Goal: Task Accomplishment & Management: Use online tool/utility

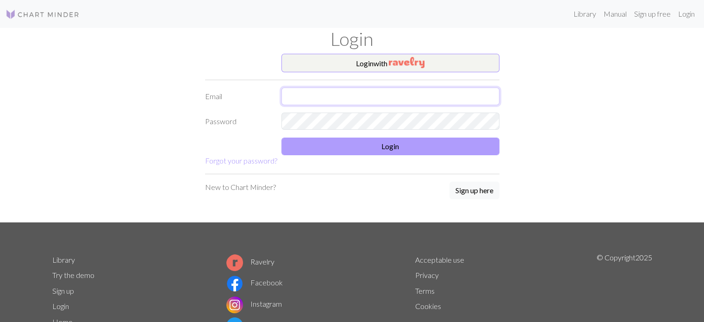
type input "[EMAIL_ADDRESS][DOMAIN_NAME]"
click at [331, 151] on button "Login" at bounding box center [390, 146] width 218 height 18
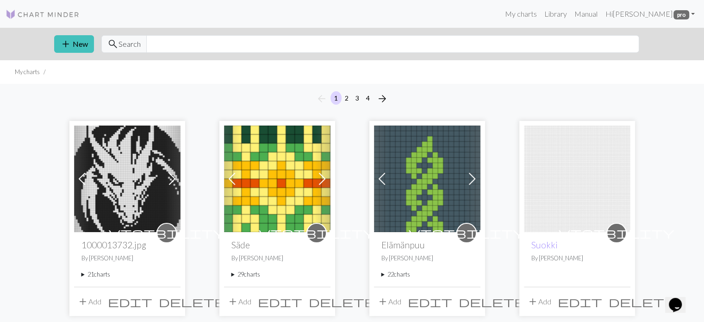
click at [82, 274] on summary "21 charts" at bounding box center [127, 274] width 92 height 9
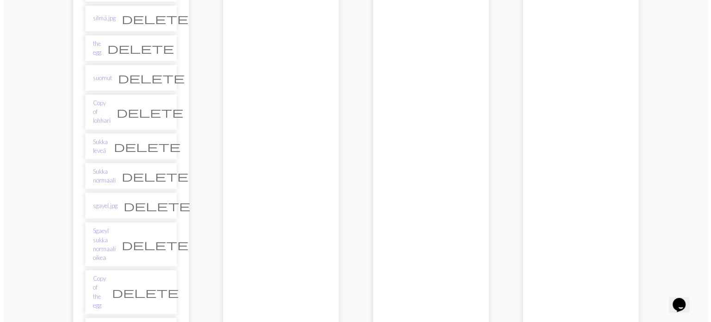
scroll to position [648, 0]
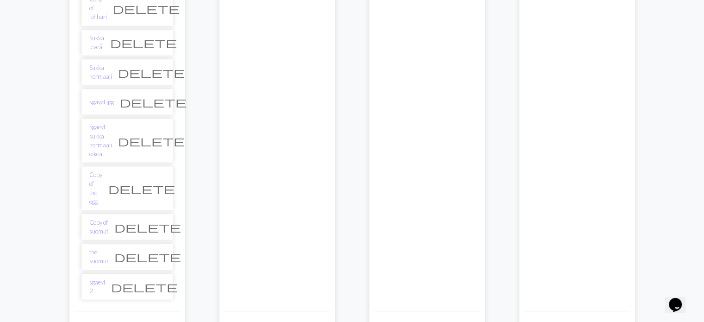
click at [87, 319] on span "add" at bounding box center [82, 325] width 11 height 13
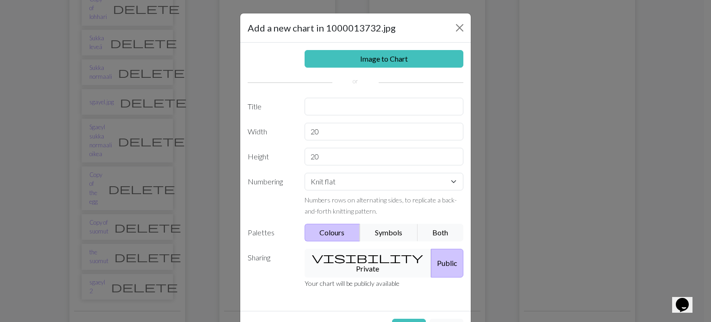
click at [343, 257] on button "visibility Private" at bounding box center [368, 263] width 127 height 29
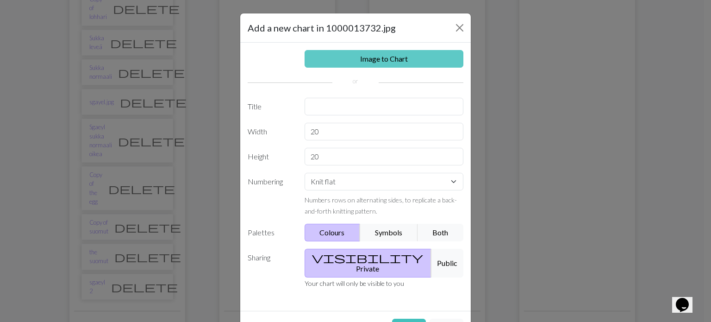
click at [392, 58] on link "Image to Chart" at bounding box center [384, 59] width 159 height 18
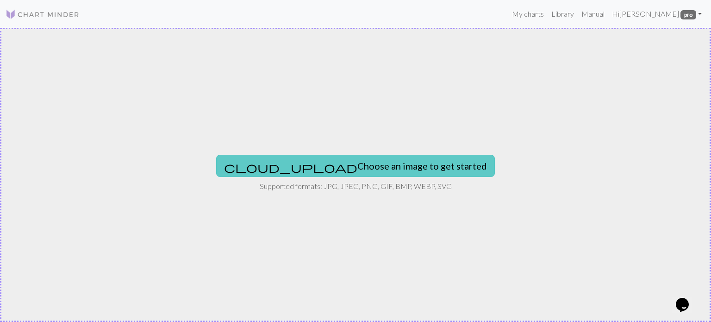
click at [304, 169] on button "cloud_upload Choose an image to get started" at bounding box center [355, 166] width 279 height 22
type input "C:\fakepath\1000013729.jpg"
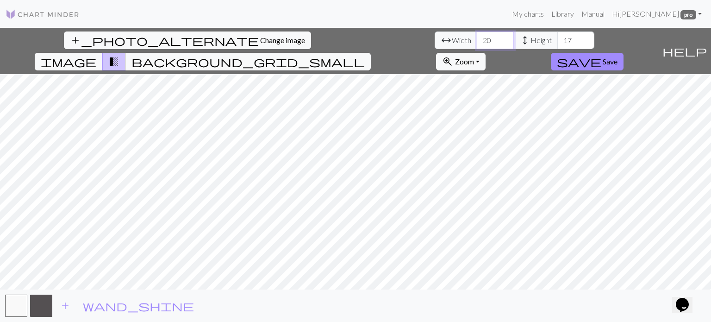
drag, startPoint x: 220, startPoint y: 43, endPoint x: 200, endPoint y: 47, distance: 19.9
click at [435, 46] on div "arrow_range Width 20 height Height 17" at bounding box center [515, 40] width 160 height 18
type input "70"
drag, startPoint x: 300, startPoint y: 37, endPoint x: 287, endPoint y: 42, distance: 14.2
click at [557, 42] on input "17" at bounding box center [575, 40] width 37 height 18
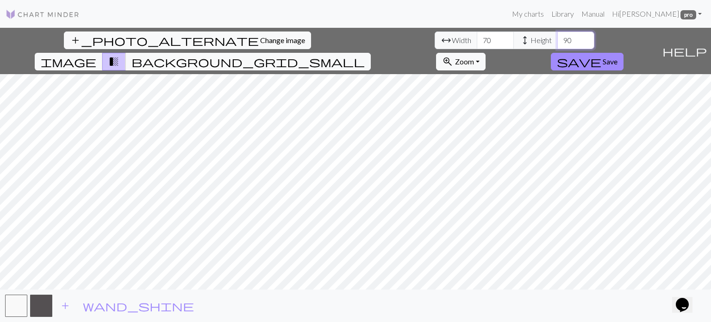
type input "90"
click at [358, 294] on div "add_photo_alternate Change image arrow_range Width 70 height Height 90 image tr…" at bounding box center [355, 175] width 711 height 294
drag, startPoint x: 218, startPoint y: 38, endPoint x: 204, endPoint y: 38, distance: 14.4
click at [477, 38] on input "70" at bounding box center [495, 40] width 37 height 18
type input "80"
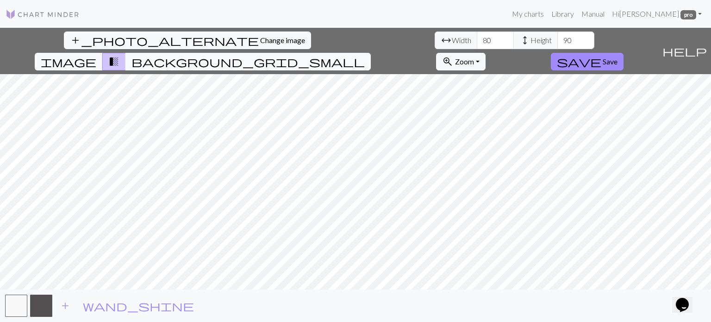
click at [365, 55] on span "background_grid_small" at bounding box center [247, 61] width 233 height 13
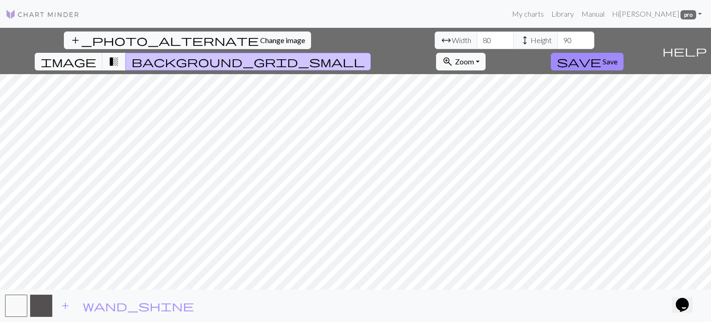
click at [7, 12] on img at bounding box center [43, 14] width 74 height 11
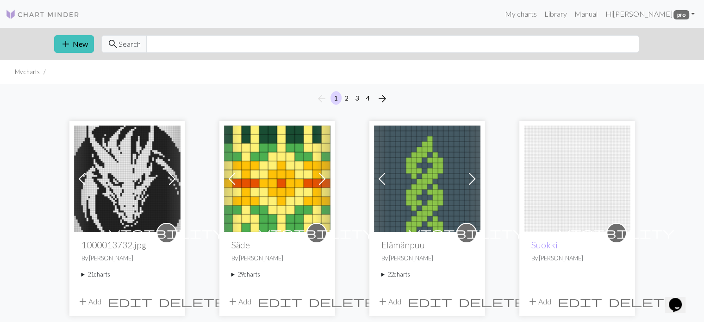
click at [386, 274] on summary "22 charts" at bounding box center [427, 274] width 92 height 9
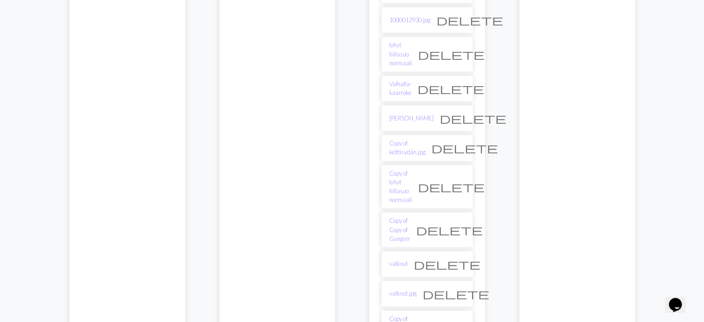
scroll to position [879, 0]
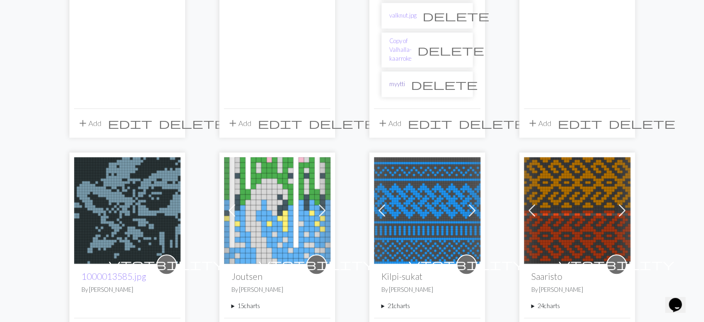
click at [395, 80] on link "myytti" at bounding box center [397, 84] width 16 height 9
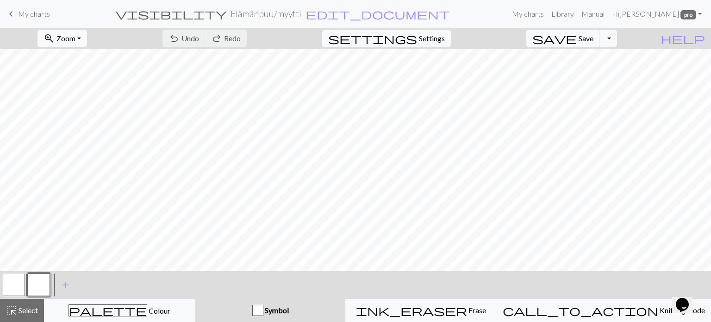
click at [75, 38] on span "Zoom" at bounding box center [65, 38] width 19 height 9
click at [84, 60] on button "Fit all" at bounding box center [74, 58] width 73 height 15
drag, startPoint x: 13, startPoint y: 312, endPoint x: 19, endPoint y: 312, distance: 5.6
click at [13, 312] on span "highlight_alt" at bounding box center [11, 310] width 11 height 13
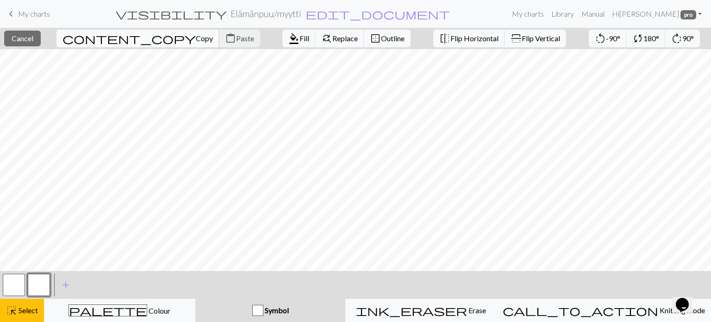
click at [196, 40] on span "Copy" at bounding box center [204, 38] width 17 height 9
click at [236, 38] on span "Paste" at bounding box center [245, 38] width 18 height 9
click at [24, 311] on span "Select" at bounding box center [27, 309] width 21 height 9
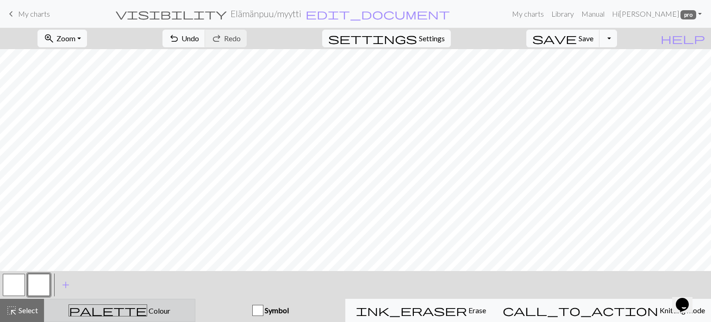
drag, startPoint x: 128, startPoint y: 315, endPoint x: 119, endPoint y: 309, distance: 10.4
click at [147, 314] on span "Colour" at bounding box center [158, 310] width 23 height 9
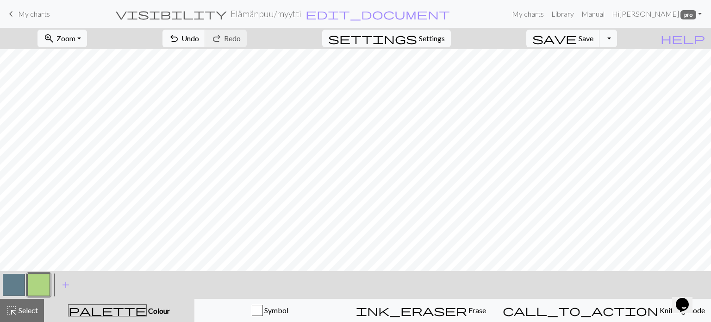
drag, startPoint x: 30, startPoint y: 271, endPoint x: 25, endPoint y: 271, distance: 5.1
click at [26, 270] on div "zoom_in Zoom Zoom Fit all Fit width Fit height 50% 100% 150% 200% undo Undo Und…" at bounding box center [355, 175] width 711 height 294
click at [7, 281] on button "button" at bounding box center [14, 285] width 22 height 22
click at [15, 283] on button "button" at bounding box center [14, 285] width 22 height 22
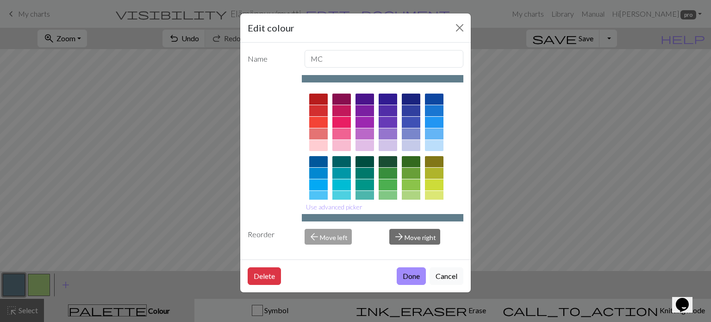
drag, startPoint x: 405, startPoint y: 276, endPoint x: 398, endPoint y: 265, distance: 13.5
click at [405, 276] on button "Done" at bounding box center [411, 276] width 29 height 18
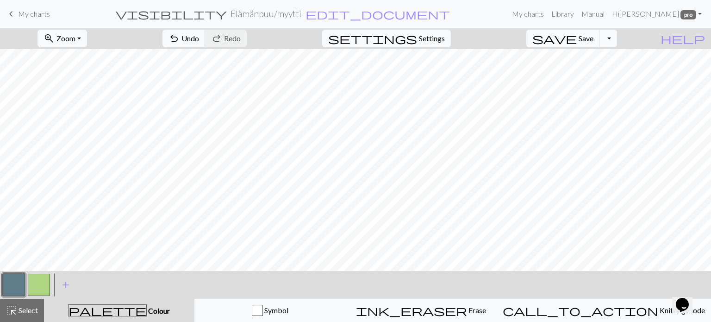
click at [41, 285] on button "button" at bounding box center [39, 285] width 22 height 22
drag, startPoint x: 11, startPoint y: 282, endPoint x: 68, endPoint y: 268, distance: 58.3
click at [26, 278] on div at bounding box center [26, 284] width 50 height 25
drag, startPoint x: 12, startPoint y: 284, endPoint x: 31, endPoint y: 276, distance: 20.5
click at [21, 280] on button "button" at bounding box center [14, 285] width 22 height 22
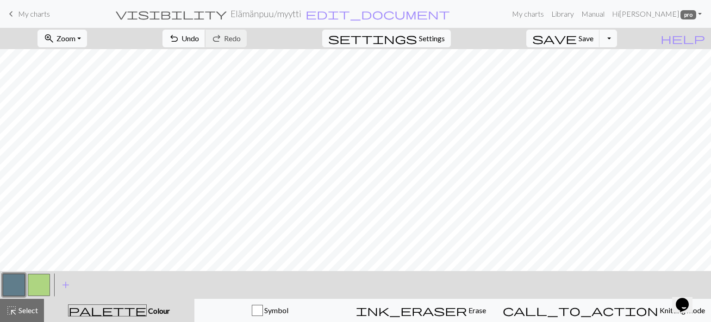
click at [199, 41] on span "Undo" at bounding box center [190, 38] width 18 height 9
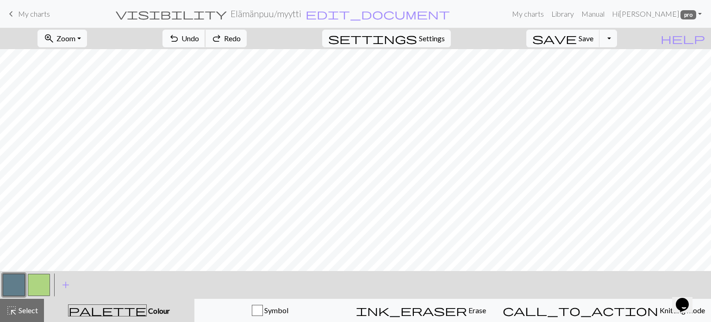
click at [199, 41] on span "Undo" at bounding box center [190, 38] width 18 height 9
click at [199, 42] on span "Undo" at bounding box center [190, 38] width 18 height 9
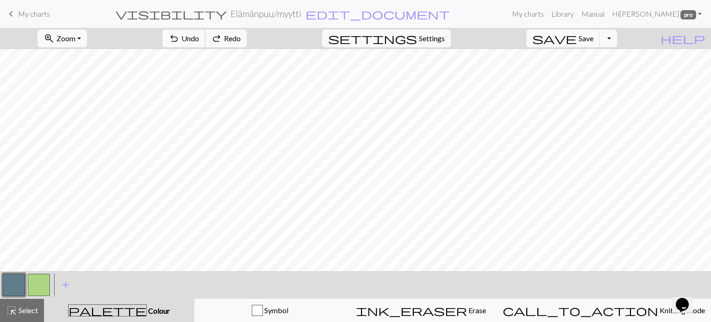
click at [199, 42] on span "Undo" at bounding box center [190, 38] width 18 height 9
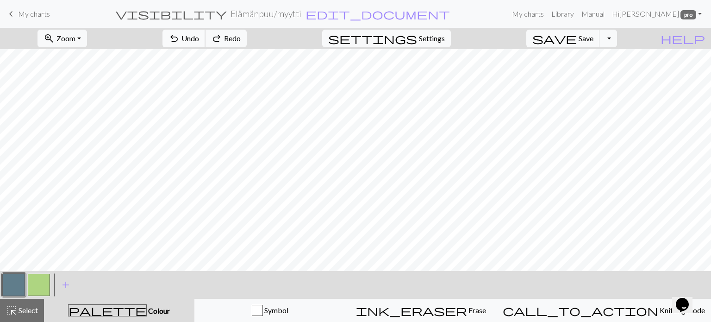
click at [199, 42] on span "Undo" at bounding box center [190, 38] width 18 height 9
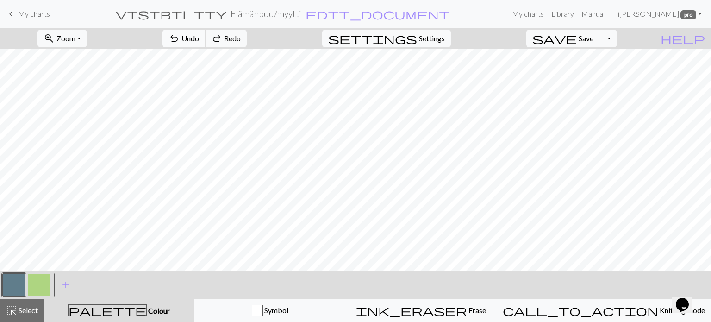
click at [199, 42] on span "Undo" at bounding box center [190, 38] width 18 height 9
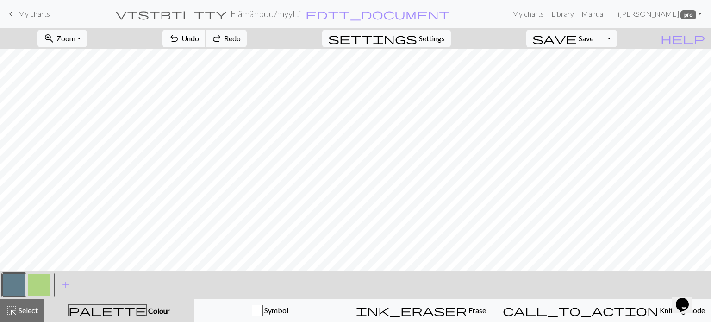
click at [199, 42] on span "Undo" at bounding box center [190, 38] width 18 height 9
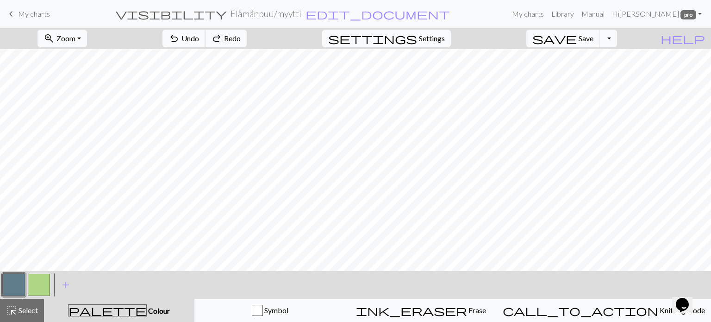
click at [199, 42] on span "Undo" at bounding box center [190, 38] width 18 height 9
click at [33, 291] on button "button" at bounding box center [39, 285] width 22 height 22
click at [592, 39] on button "save Save Save" at bounding box center [563, 39] width 74 height 18
click at [15, 277] on button "button" at bounding box center [14, 285] width 22 height 22
click at [593, 38] on span "Save" at bounding box center [586, 38] width 15 height 9
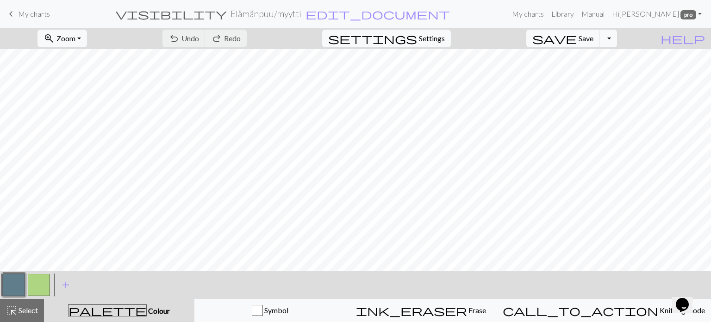
drag, startPoint x: 12, startPoint y: 281, endPoint x: 25, endPoint y: 280, distance: 13.0
click at [25, 280] on button "button" at bounding box center [14, 285] width 22 height 22
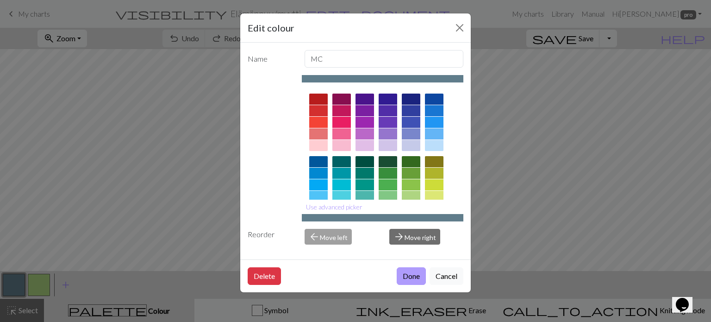
click at [415, 272] on button "Done" at bounding box center [411, 276] width 29 height 18
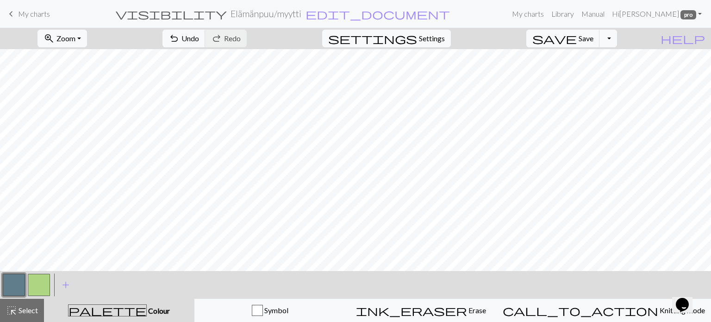
drag, startPoint x: 37, startPoint y: 282, endPoint x: 87, endPoint y: 268, distance: 52.0
click at [46, 279] on button "button" at bounding box center [39, 285] width 22 height 22
click at [199, 36] on span "Undo" at bounding box center [190, 38] width 18 height 9
click at [199, 37] on span "Undo" at bounding box center [190, 38] width 18 height 9
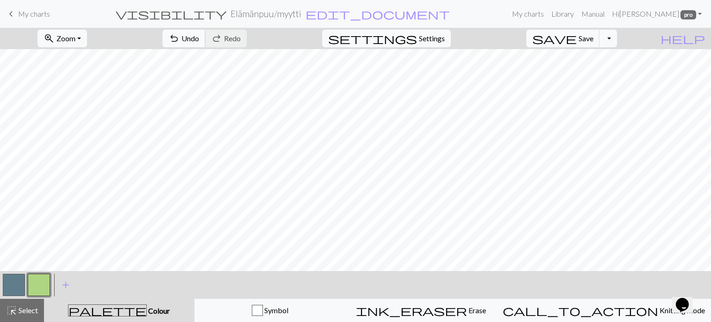
click at [180, 40] on span "undo" at bounding box center [173, 38] width 11 height 13
click at [593, 38] on span "Save" at bounding box center [586, 38] width 15 height 9
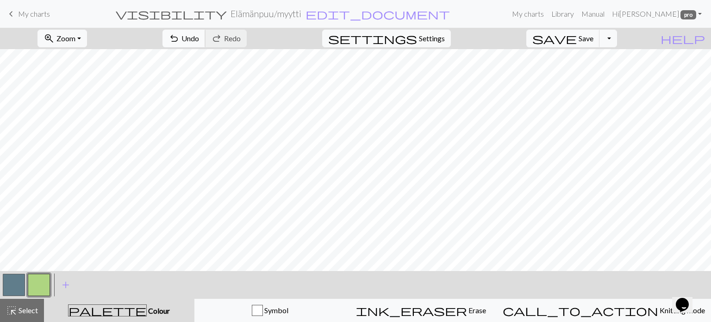
click at [199, 43] on span "Undo" at bounding box center [190, 38] width 18 height 9
click at [199, 42] on span "Undo" at bounding box center [190, 38] width 18 height 9
click at [9, 278] on button "button" at bounding box center [14, 285] width 22 height 22
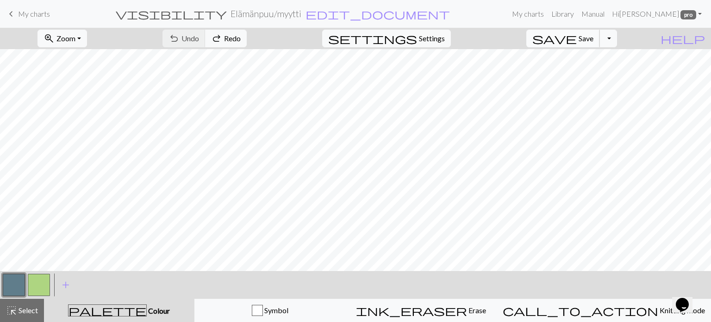
click at [600, 38] on button "save Save Save" at bounding box center [563, 39] width 74 height 18
click at [617, 39] on button "Toggle Dropdown" at bounding box center [608, 39] width 18 height 18
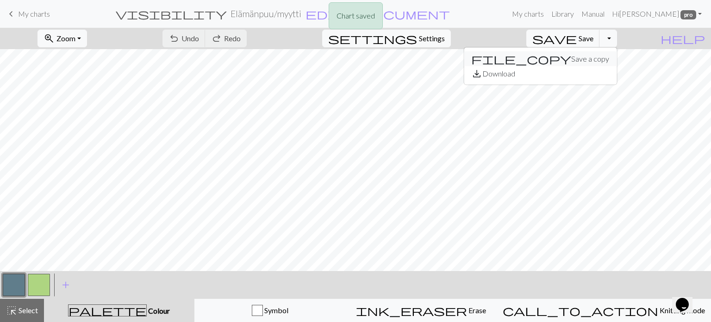
click at [599, 58] on button "file_copy Save a copy" at bounding box center [540, 58] width 153 height 15
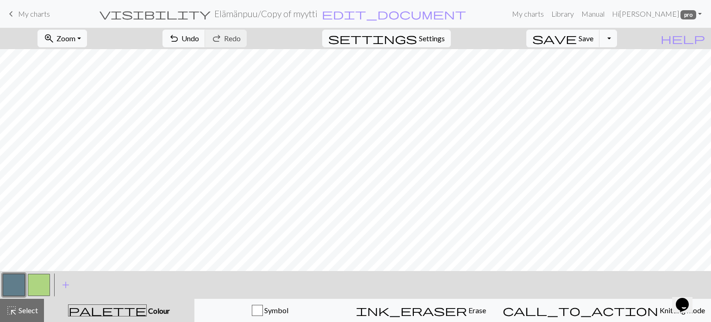
click at [9, 280] on button "button" at bounding box center [14, 285] width 22 height 22
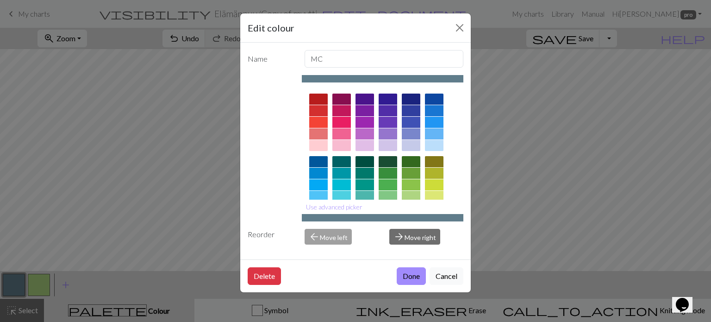
drag, startPoint x: 408, startPoint y: 275, endPoint x: 406, endPoint y: 266, distance: 9.4
click at [408, 274] on button "Done" at bounding box center [411, 276] width 29 height 18
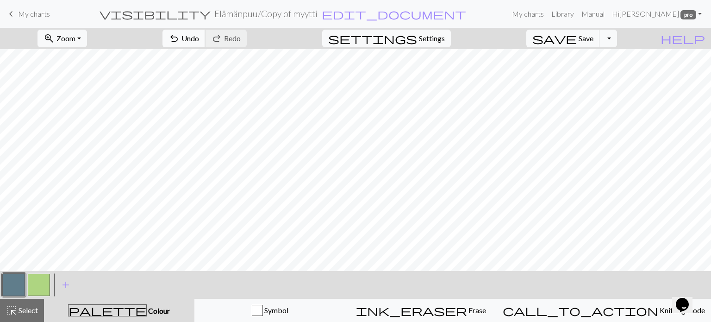
click at [199, 38] on span "Undo" at bounding box center [190, 38] width 18 height 9
drag, startPoint x: 41, startPoint y: 283, endPoint x: 55, endPoint y: 275, distance: 15.7
click at [46, 279] on button "button" at bounding box center [39, 285] width 22 height 22
click at [205, 37] on button "undo Undo Undo" at bounding box center [183, 39] width 43 height 18
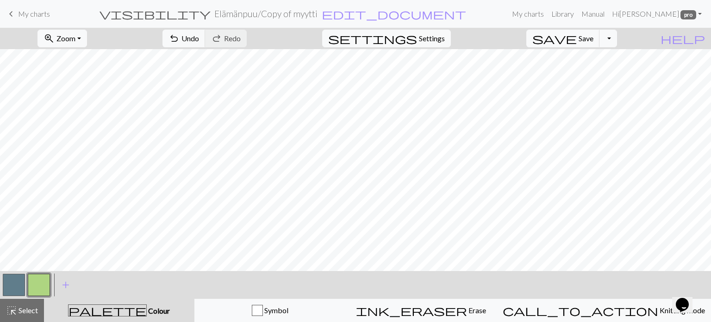
click at [17, 290] on button "button" at bounding box center [14, 285] width 22 height 22
drag, startPoint x: 37, startPoint y: 283, endPoint x: 131, endPoint y: 269, distance: 94.5
click at [41, 283] on button "button" at bounding box center [39, 285] width 22 height 22
drag, startPoint x: 7, startPoint y: 283, endPoint x: 68, endPoint y: 270, distance: 62.1
click at [19, 281] on button "button" at bounding box center [14, 285] width 22 height 22
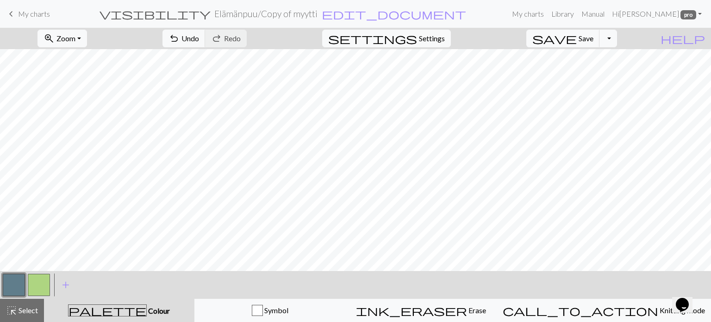
drag, startPoint x: 35, startPoint y: 286, endPoint x: 124, endPoint y: 266, distance: 91.2
click at [36, 286] on button "button" at bounding box center [39, 285] width 22 height 22
click at [14, 280] on button "button" at bounding box center [14, 285] width 22 height 22
drag, startPoint x: 35, startPoint y: 285, endPoint x: 119, endPoint y: 271, distance: 85.3
click at [47, 282] on button "button" at bounding box center [39, 285] width 22 height 22
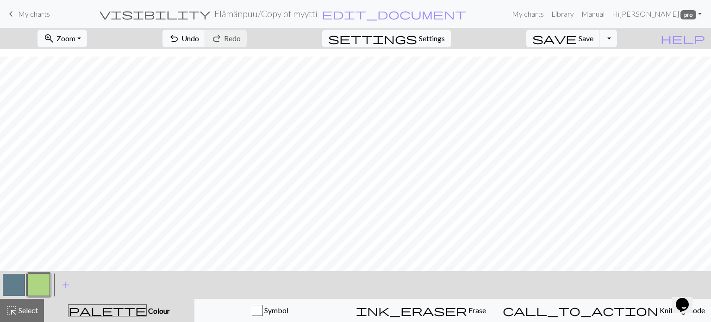
scroll to position [46, 0]
drag, startPoint x: 9, startPoint y: 280, endPoint x: 15, endPoint y: 278, distance: 6.2
click at [12, 279] on button "button" at bounding box center [14, 285] width 22 height 22
drag, startPoint x: 40, startPoint y: 283, endPoint x: 67, endPoint y: 271, distance: 29.0
click at [42, 282] on button "button" at bounding box center [39, 285] width 22 height 22
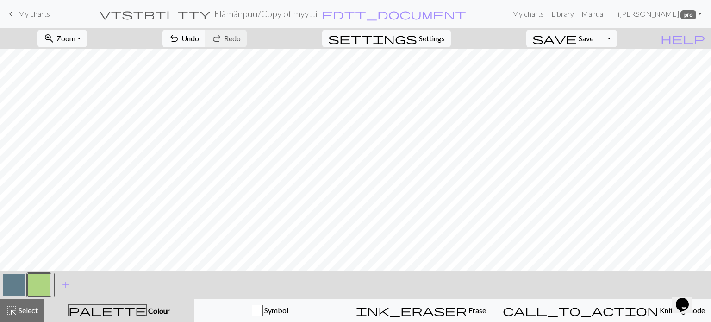
drag, startPoint x: 15, startPoint y: 280, endPoint x: 41, endPoint y: 272, distance: 27.4
click at [16, 280] on button "button" at bounding box center [14, 285] width 22 height 22
click at [13, 280] on button "button" at bounding box center [14, 285] width 22 height 22
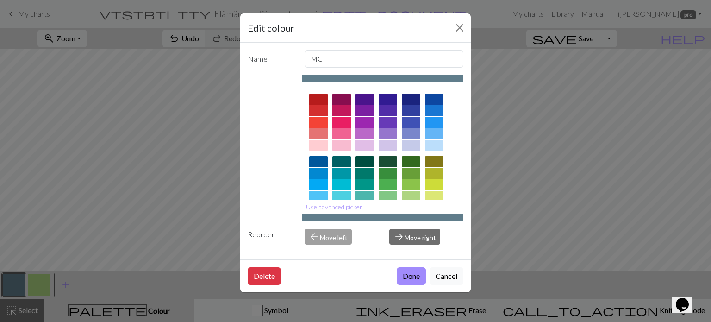
drag, startPoint x: 412, startPoint y: 279, endPoint x: 412, endPoint y: 270, distance: 8.8
click at [412, 277] on button "Done" at bounding box center [411, 276] width 29 height 18
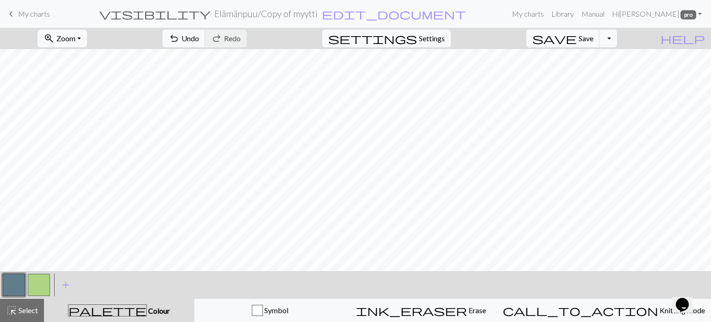
drag, startPoint x: 35, startPoint y: 286, endPoint x: 81, endPoint y: 272, distance: 47.6
click at [39, 285] on button "button" at bounding box center [39, 285] width 22 height 22
click at [199, 38] on span "Undo" at bounding box center [190, 38] width 18 height 9
click at [205, 45] on button "undo Undo Undo" at bounding box center [183, 39] width 43 height 18
drag, startPoint x: 13, startPoint y: 290, endPoint x: 68, endPoint y: 267, distance: 59.1
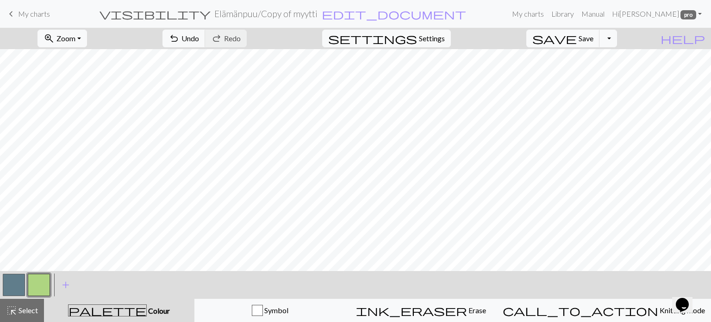
click at [15, 289] on button "button" at bounding box center [14, 285] width 22 height 22
drag, startPoint x: 43, startPoint y: 280, endPoint x: 61, endPoint y: 269, distance: 21.1
click at [45, 279] on button "button" at bounding box center [39, 285] width 22 height 22
drag, startPoint x: 17, startPoint y: 280, endPoint x: 26, endPoint y: 274, distance: 11.3
click at [17, 280] on button "button" at bounding box center [14, 285] width 22 height 22
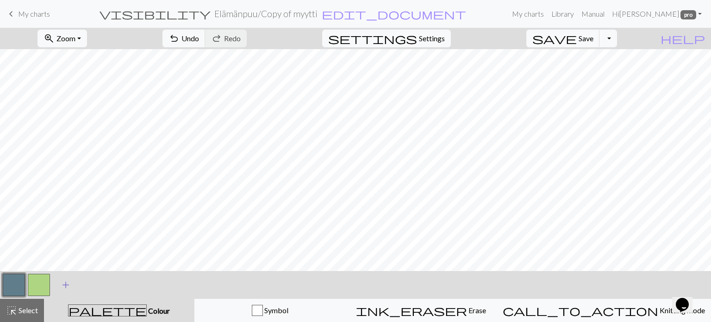
drag, startPoint x: 33, startPoint y: 282, endPoint x: 56, endPoint y: 274, distance: 24.2
click at [44, 279] on button "button" at bounding box center [39, 285] width 22 height 22
drag, startPoint x: 10, startPoint y: 277, endPoint x: 29, endPoint y: 266, distance: 22.0
click at [17, 273] on div at bounding box center [13, 284] width 25 height 25
click at [30, 284] on div at bounding box center [26, 284] width 50 height 25
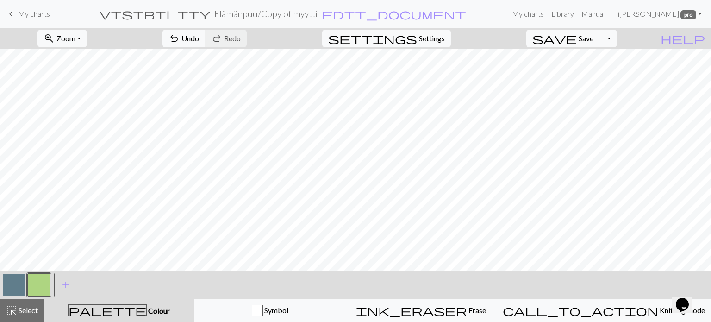
click at [11, 283] on button "button" at bounding box center [14, 285] width 22 height 22
drag, startPoint x: 37, startPoint y: 282, endPoint x: 44, endPoint y: 278, distance: 8.7
click at [41, 280] on button "button" at bounding box center [39, 285] width 22 height 22
click at [439, 38] on span "Settings" at bounding box center [432, 38] width 26 height 11
select select "aran"
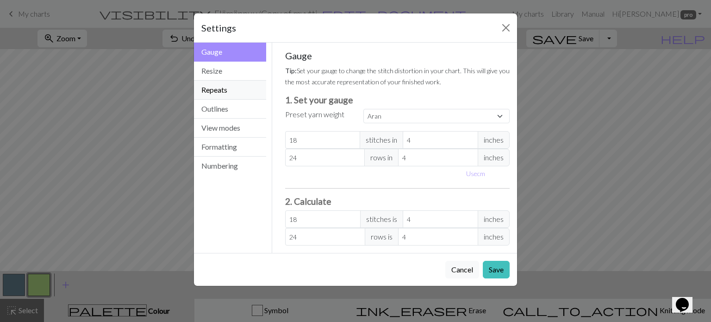
click at [231, 92] on button "Repeats" at bounding box center [230, 90] width 72 height 19
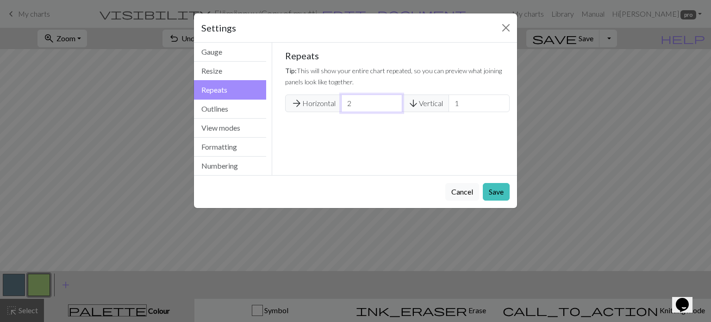
click at [392, 101] on input "2" at bounding box center [371, 103] width 61 height 18
type input "3"
click at [392, 100] on input "3" at bounding box center [371, 103] width 61 height 18
click at [491, 193] on button "Save" at bounding box center [496, 192] width 27 height 18
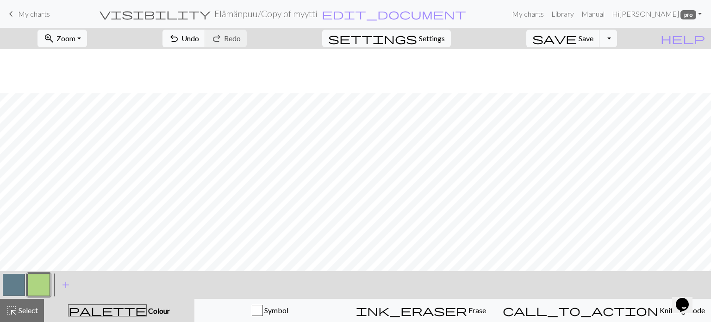
scroll to position [53, 0]
click at [44, 285] on button "button" at bounding box center [39, 285] width 22 height 22
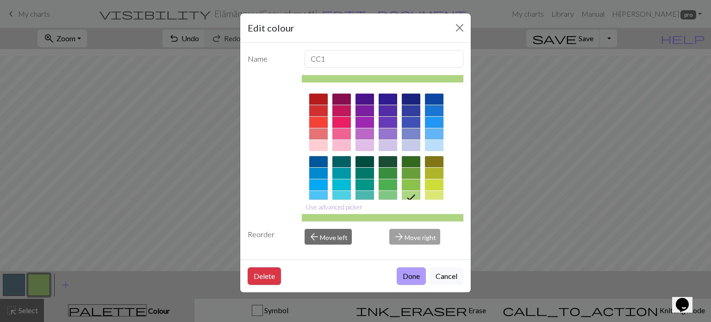
click at [418, 282] on button "Done" at bounding box center [411, 276] width 29 height 18
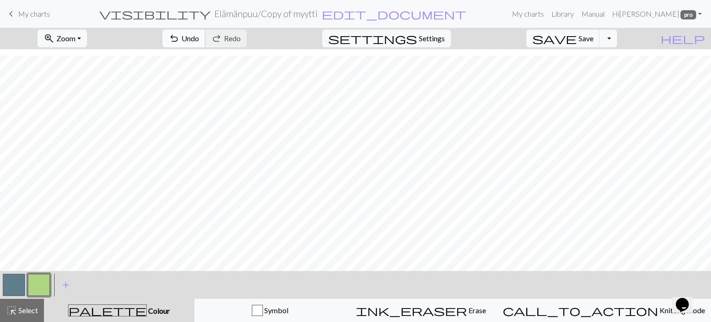
click at [180, 35] on span "undo" at bounding box center [173, 38] width 11 height 13
click at [205, 35] on button "undo Undo Undo" at bounding box center [183, 39] width 43 height 18
click at [433, 38] on span "Settings" at bounding box center [432, 38] width 26 height 11
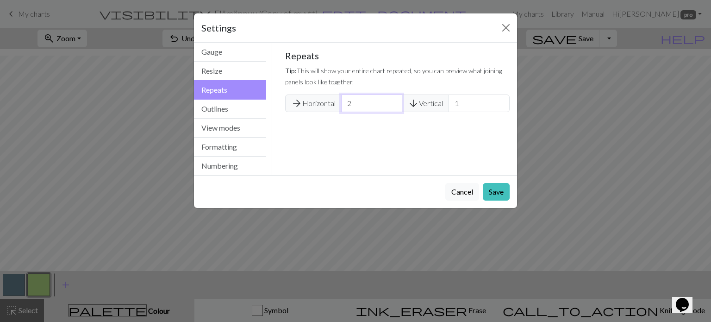
click at [390, 106] on input "2" at bounding box center [371, 103] width 61 height 18
type input "1"
click at [390, 106] on input "1" at bounding box center [371, 103] width 61 height 18
click at [489, 194] on button "Save" at bounding box center [496, 192] width 27 height 18
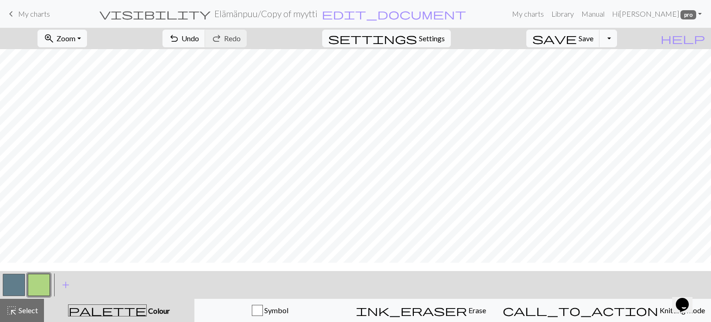
scroll to position [0, 0]
click at [594, 43] on button "save Save Save" at bounding box center [563, 39] width 74 height 18
drag, startPoint x: 15, startPoint y: 286, endPoint x: 58, endPoint y: 265, distance: 48.2
click at [16, 286] on button "button" at bounding box center [14, 285] width 22 height 22
click at [39, 284] on button "button" at bounding box center [39, 285] width 22 height 22
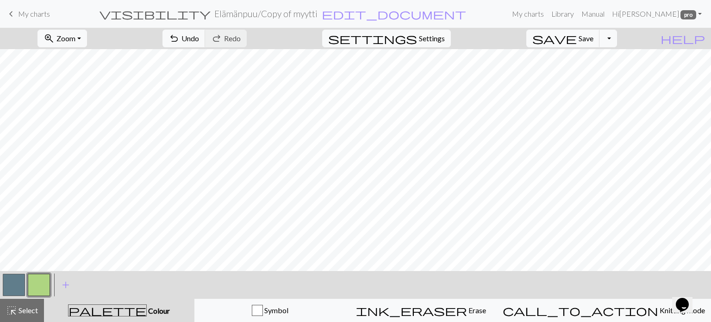
drag, startPoint x: 14, startPoint y: 286, endPoint x: 70, endPoint y: 268, distance: 58.7
click at [15, 285] on button "button" at bounding box center [14, 285] width 22 height 22
drag, startPoint x: 36, startPoint y: 287, endPoint x: 41, endPoint y: 284, distance: 6.0
click at [39, 285] on button "button" at bounding box center [39, 285] width 22 height 22
click at [593, 39] on span "Save" at bounding box center [586, 38] width 15 height 9
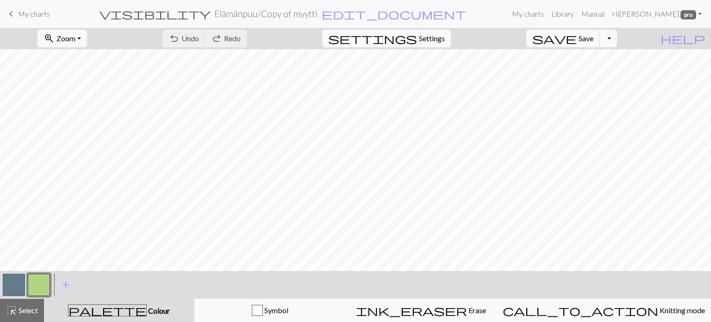
click at [31, 13] on span "My charts" at bounding box center [34, 13] width 32 height 9
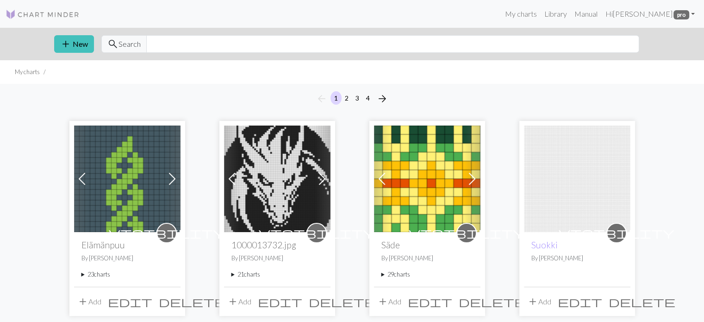
click at [232, 274] on summary "21 charts" at bounding box center [277, 274] width 92 height 9
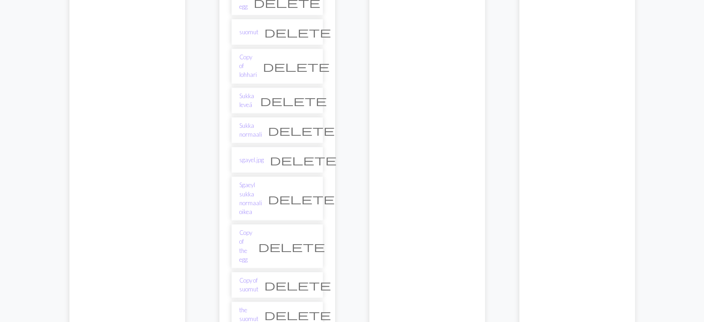
scroll to position [555, 0]
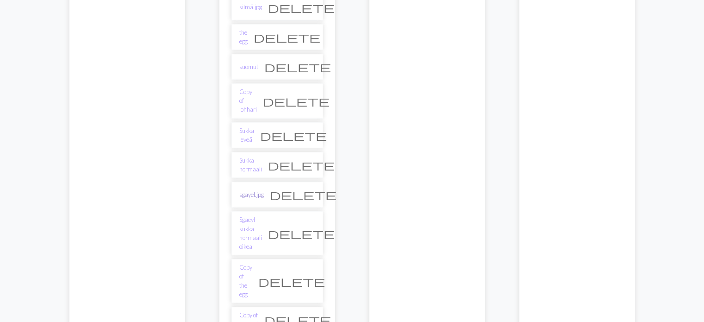
click at [253, 190] on link "sgayel.jpg" at bounding box center [251, 194] width 25 height 9
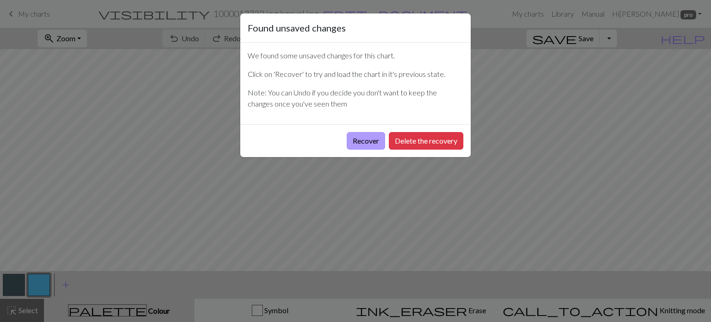
click at [357, 148] on button "Recover" at bounding box center [366, 141] width 38 height 18
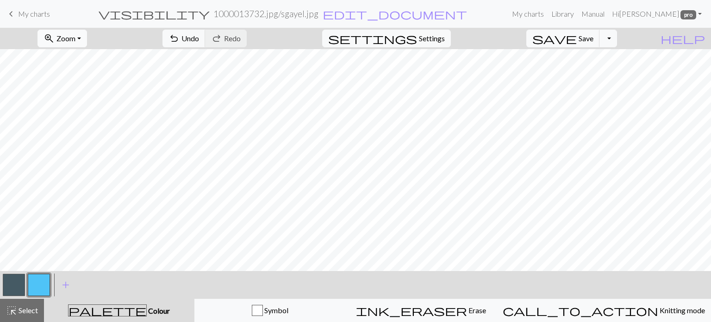
click at [75, 38] on span "Zoom" at bounding box center [65, 38] width 19 height 9
click at [75, 61] on button "Fit all" at bounding box center [74, 58] width 73 height 15
click at [11, 289] on button "button" at bounding box center [14, 285] width 22 height 22
drag, startPoint x: 27, startPoint y: 306, endPoint x: 48, endPoint y: 287, distance: 28.2
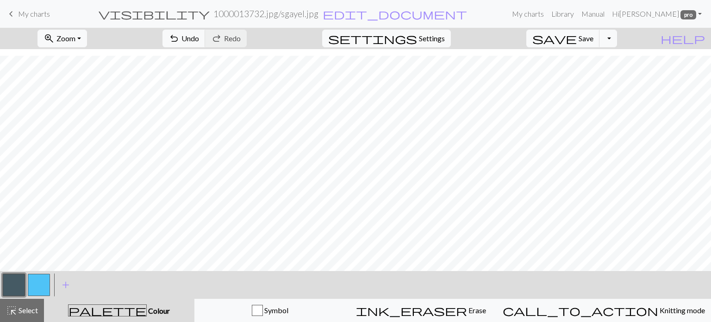
click at [30, 304] on button "highlight_alt Select Select" at bounding box center [22, 310] width 44 height 23
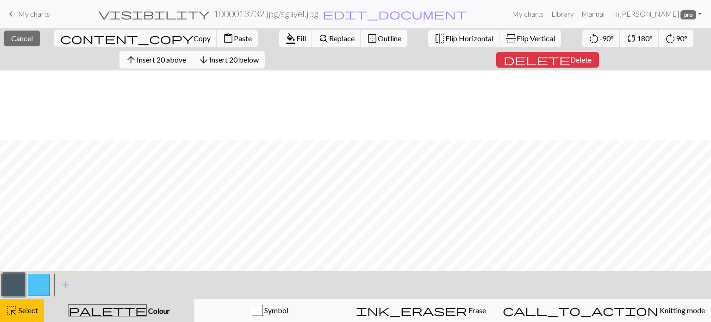
scroll to position [255, 0]
click at [296, 37] on span "Fill" at bounding box center [301, 38] width 10 height 9
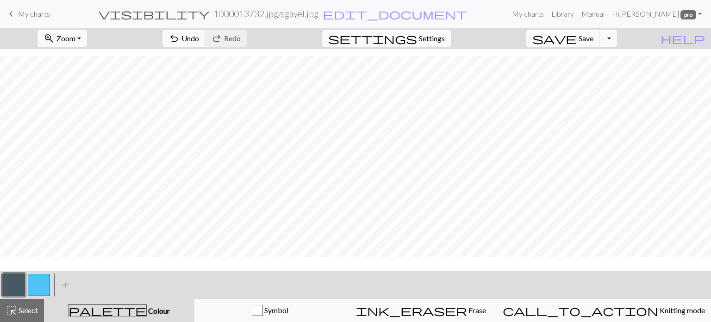
scroll to position [234, 0]
drag, startPoint x: 25, startPoint y: 310, endPoint x: 104, endPoint y: 291, distance: 80.4
click at [30, 308] on span "Select" at bounding box center [27, 309] width 21 height 9
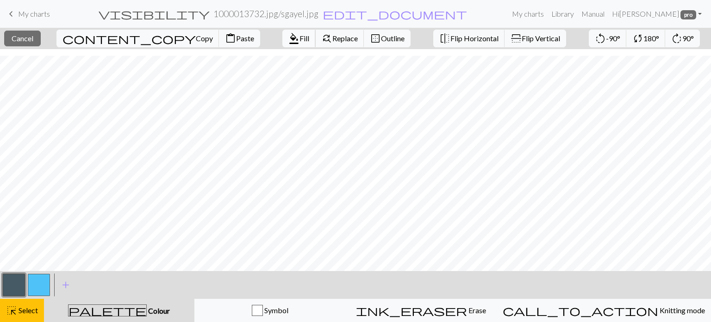
click at [288, 35] on span "format_color_fill" at bounding box center [293, 38] width 11 height 13
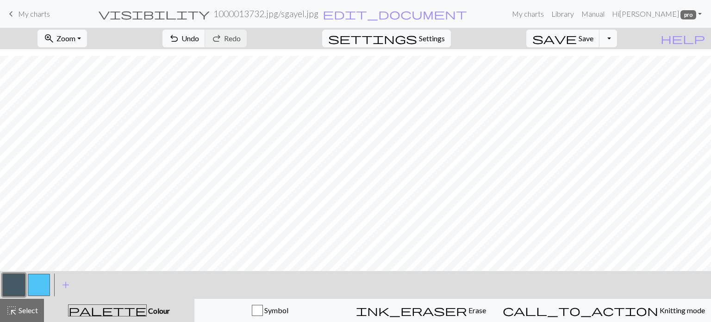
drag, startPoint x: 13, startPoint y: 309, endPoint x: 67, endPoint y: 265, distance: 69.7
click at [14, 309] on span "highlight_alt" at bounding box center [11, 310] width 11 height 13
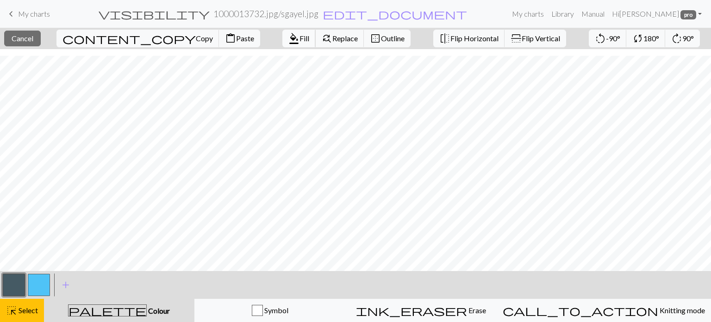
click at [288, 37] on span "format_color_fill" at bounding box center [293, 38] width 11 height 13
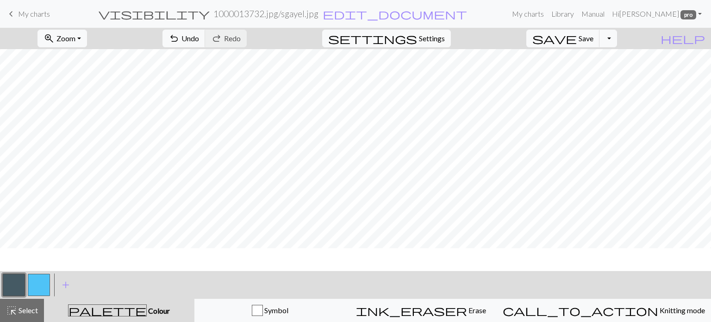
scroll to position [141, 0]
click at [23, 306] on span "Select" at bounding box center [27, 309] width 21 height 9
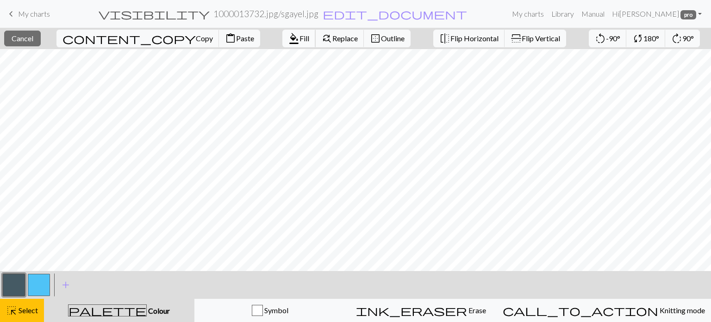
click at [299, 37] on span "Fill" at bounding box center [304, 38] width 10 height 9
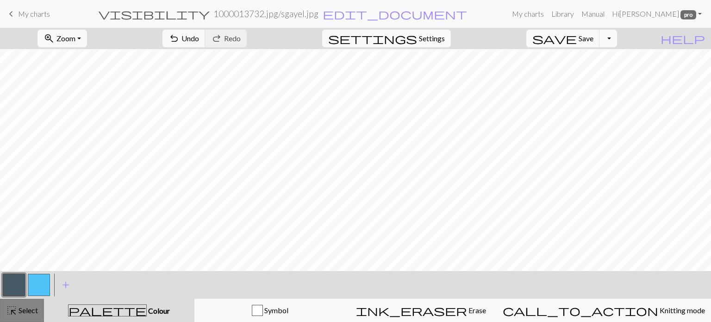
click at [20, 311] on span "Select" at bounding box center [27, 309] width 21 height 9
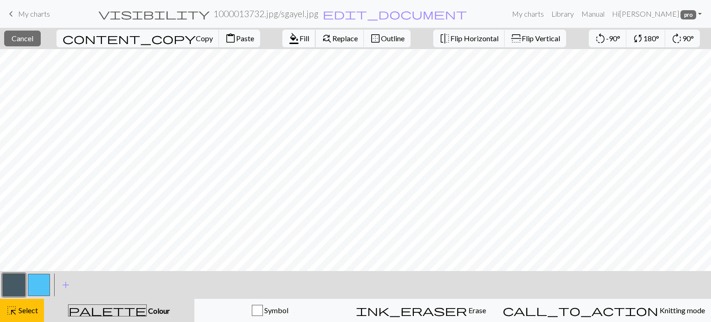
click at [288, 37] on span "format_color_fill" at bounding box center [293, 38] width 11 height 13
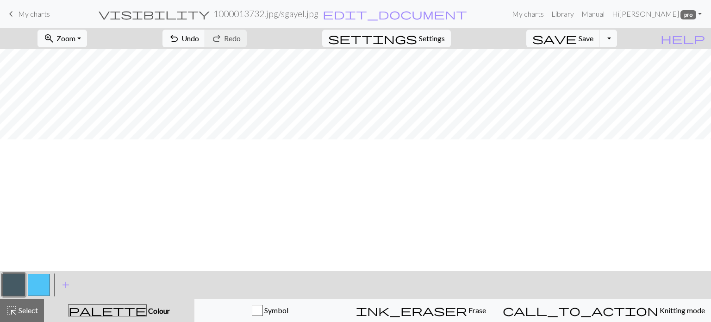
scroll to position [95, 0]
drag, startPoint x: 22, startPoint y: 310, endPoint x: 68, endPoint y: 292, distance: 49.9
click at [22, 309] on span "Select" at bounding box center [27, 309] width 21 height 9
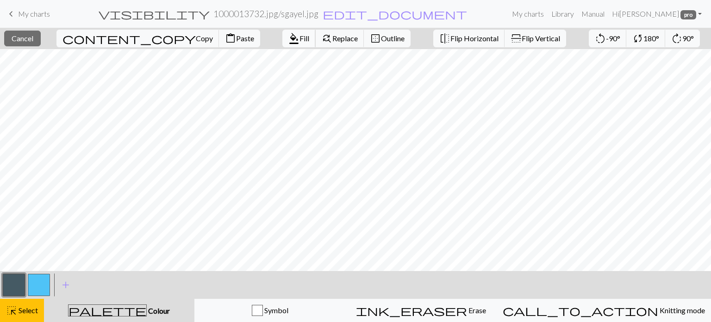
click at [299, 36] on span "Fill" at bounding box center [304, 38] width 10 height 9
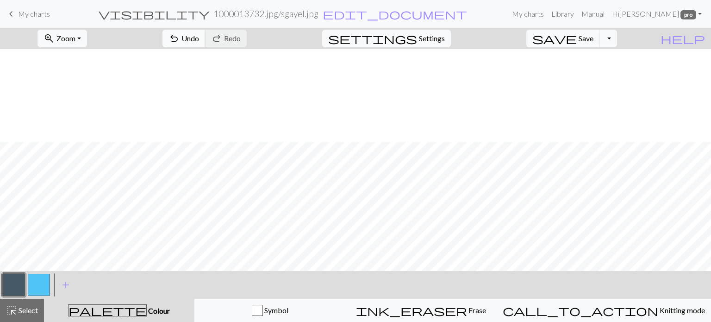
scroll to position [187, 0]
drag, startPoint x: 19, startPoint y: 311, endPoint x: 77, endPoint y: 296, distance: 60.6
click at [23, 309] on span "Select" at bounding box center [27, 309] width 21 height 9
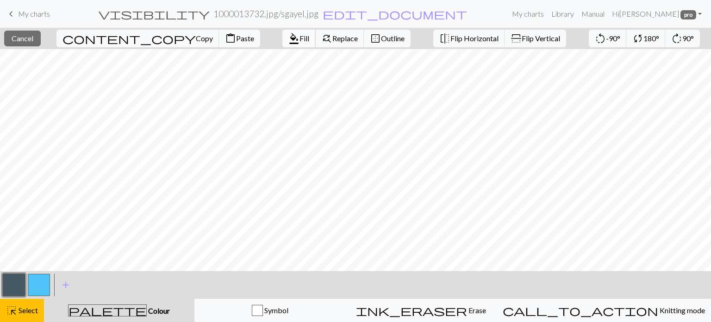
click at [288, 39] on span "format_color_fill" at bounding box center [293, 38] width 11 height 13
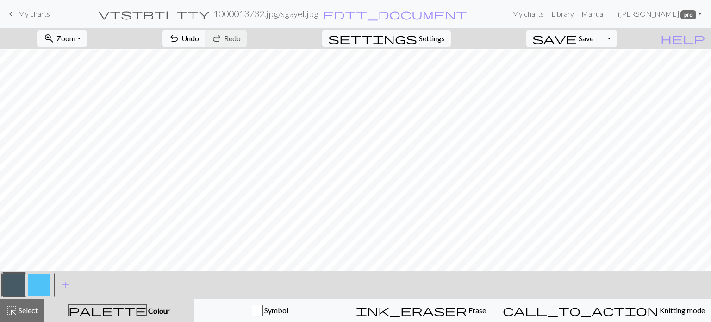
scroll to position [0, 0]
click at [199, 37] on span "Undo" at bounding box center [190, 38] width 18 height 9
click at [25, 314] on div "highlight_alt Select Select" at bounding box center [22, 310] width 32 height 11
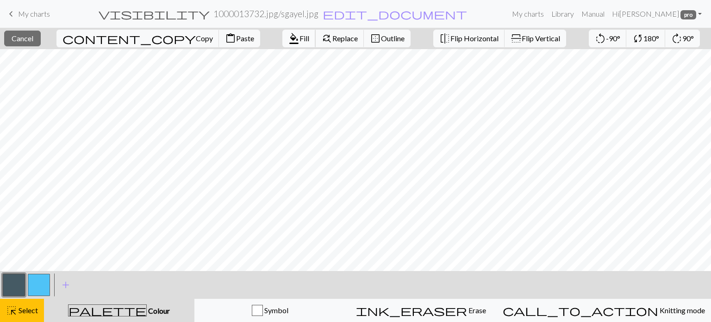
click at [299, 37] on span "Fill" at bounding box center [304, 38] width 10 height 9
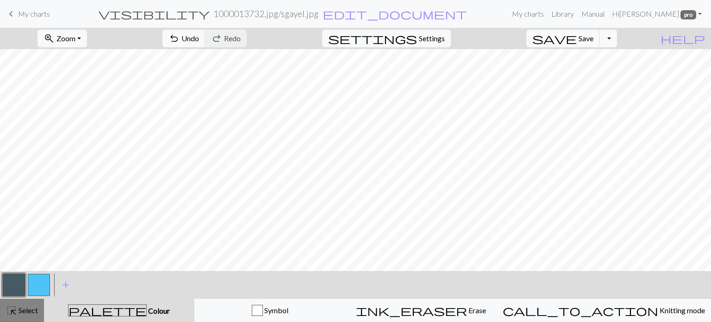
click at [22, 308] on span "Select" at bounding box center [27, 309] width 21 height 9
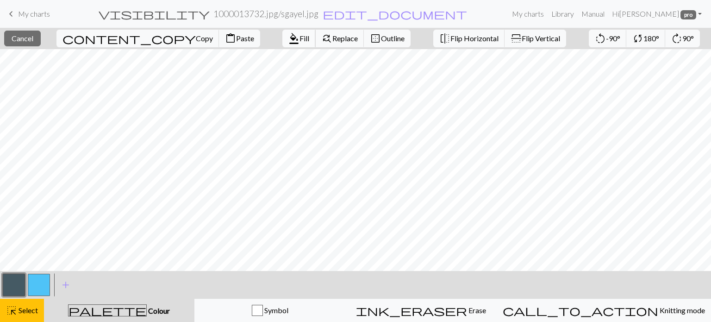
click at [299, 39] on span "Fill" at bounding box center [304, 38] width 10 height 9
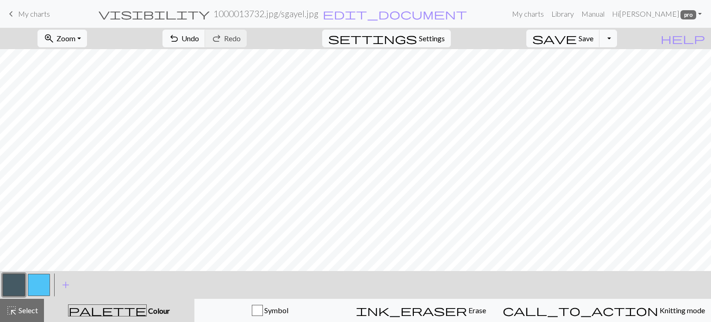
click at [12, 288] on button "button" at bounding box center [14, 285] width 22 height 22
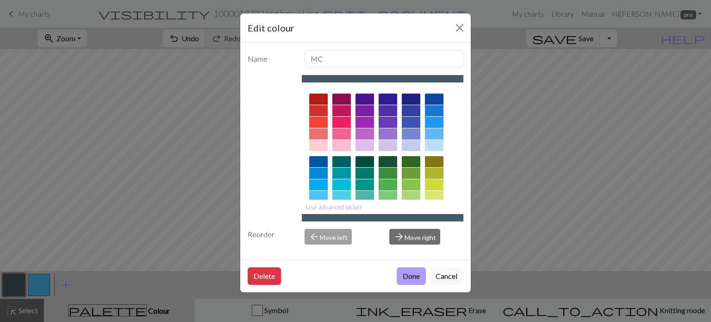
click at [405, 274] on button "Done" at bounding box center [411, 276] width 29 height 18
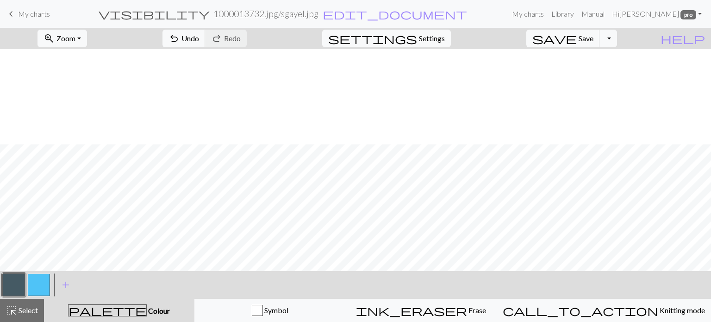
scroll to position [234, 0]
click at [42, 289] on button "button" at bounding box center [39, 285] width 22 height 22
click at [430, 37] on button "settings Settings" at bounding box center [386, 39] width 129 height 18
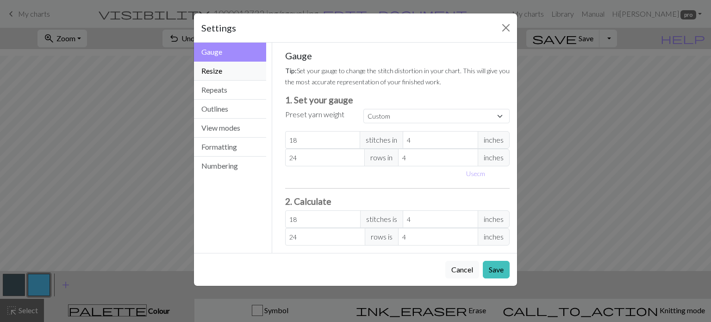
click at [209, 70] on button "Resize" at bounding box center [230, 71] width 72 height 19
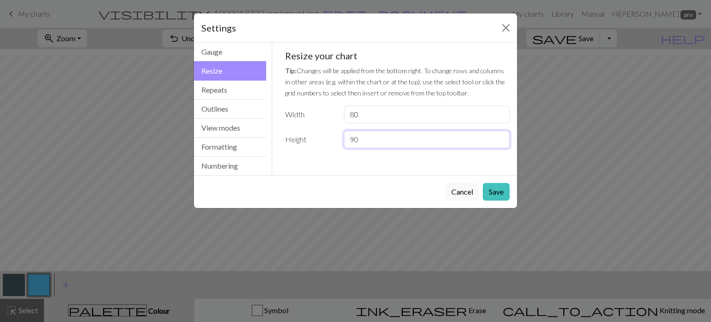
drag, startPoint x: 369, startPoint y: 142, endPoint x: 345, endPoint y: 138, distance: 24.3
click at [345, 138] on input "90" at bounding box center [427, 140] width 166 height 18
type input "84"
click at [491, 188] on button "Save" at bounding box center [496, 192] width 27 height 18
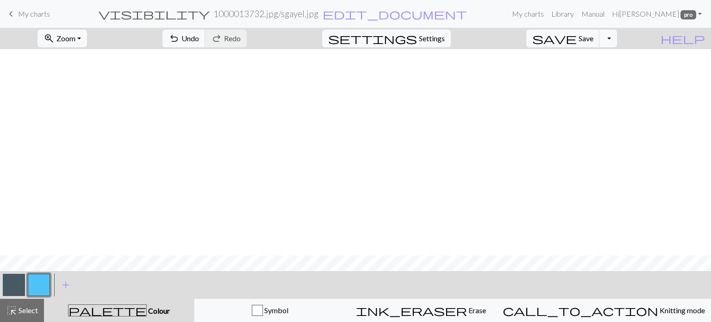
scroll to position [206, 0]
click at [33, 287] on button "button" at bounding box center [39, 285] width 22 height 22
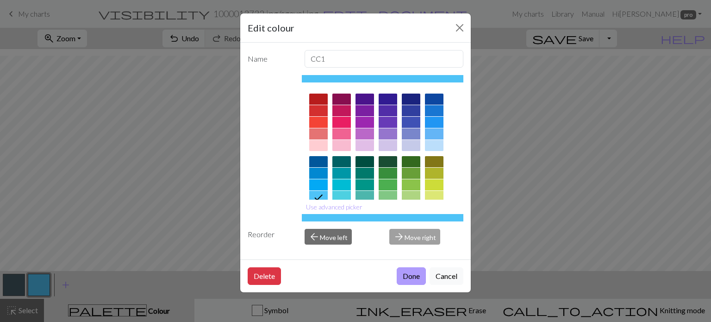
click at [415, 278] on button "Done" at bounding box center [411, 276] width 29 height 18
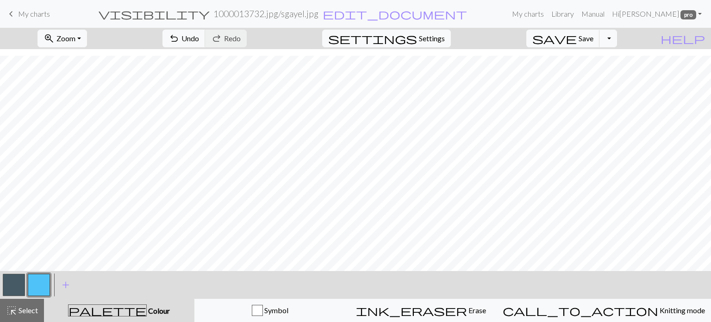
drag, startPoint x: 6, startPoint y: 288, endPoint x: 19, endPoint y: 285, distance: 13.5
click at [10, 286] on button "button" at bounding box center [14, 285] width 22 height 22
drag, startPoint x: 42, startPoint y: 289, endPoint x: 81, endPoint y: 268, distance: 44.9
click at [44, 288] on button "button" at bounding box center [39, 285] width 22 height 22
click at [199, 37] on span "Undo" at bounding box center [190, 38] width 18 height 9
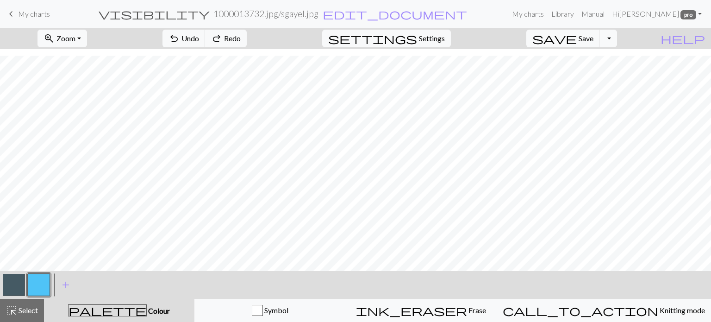
drag, startPoint x: 14, startPoint y: 288, endPoint x: 57, endPoint y: 271, distance: 46.2
click at [14, 288] on button "button" at bounding box center [14, 285] width 22 height 22
drag, startPoint x: 39, startPoint y: 289, endPoint x: 85, endPoint y: 270, distance: 49.8
click at [40, 288] on button "button" at bounding box center [39, 285] width 22 height 22
click at [199, 41] on span "Undo" at bounding box center [190, 38] width 18 height 9
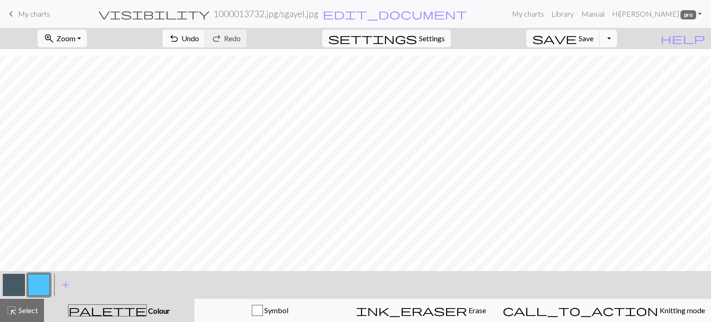
click at [13, 281] on button "button" at bounding box center [14, 285] width 22 height 22
drag, startPoint x: 41, startPoint y: 288, endPoint x: 114, endPoint y: 268, distance: 76.2
click at [42, 287] on button "button" at bounding box center [39, 285] width 22 height 22
click at [13, 286] on button "button" at bounding box center [14, 285] width 22 height 22
click at [35, 285] on button "button" at bounding box center [39, 285] width 22 height 22
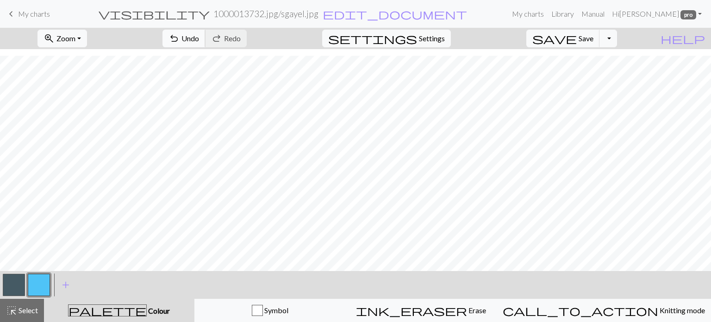
click at [180, 34] on span "undo" at bounding box center [173, 38] width 11 height 13
click at [199, 40] on span "Undo" at bounding box center [190, 38] width 18 height 9
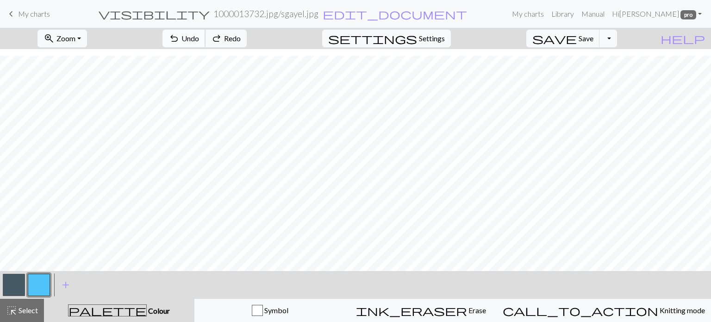
click at [199, 40] on span "Undo" at bounding box center [190, 38] width 18 height 9
click at [12, 280] on button "button" at bounding box center [14, 285] width 22 height 22
drag, startPoint x: 37, startPoint y: 283, endPoint x: 124, endPoint y: 270, distance: 88.0
click at [40, 281] on button "button" at bounding box center [39, 285] width 22 height 22
drag, startPoint x: 19, startPoint y: 285, endPoint x: 54, endPoint y: 268, distance: 39.1
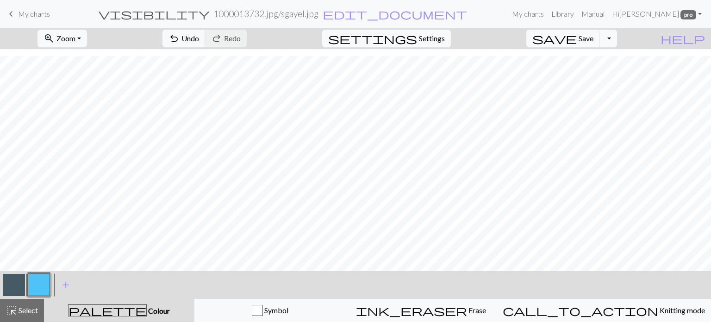
click at [25, 281] on button "button" at bounding box center [14, 285] width 22 height 22
drag, startPoint x: 33, startPoint y: 283, endPoint x: 63, endPoint y: 271, distance: 31.8
click at [37, 282] on button "button" at bounding box center [39, 285] width 22 height 22
click at [199, 39] on span "Undo" at bounding box center [190, 38] width 18 height 9
click at [225, 29] on div "undo Undo Undo redo Redo Redo" at bounding box center [205, 38] width 98 height 21
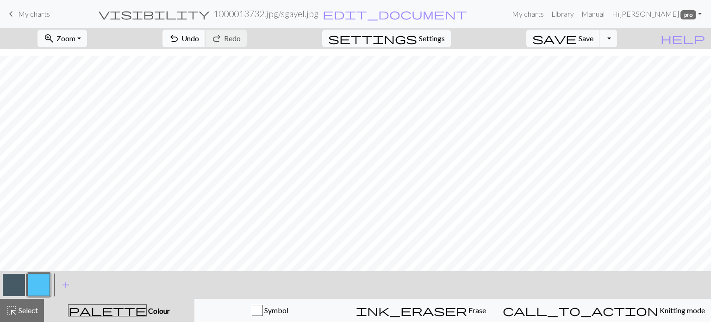
click at [205, 30] on button "undo Undo Undo" at bounding box center [183, 39] width 43 height 18
drag, startPoint x: 10, startPoint y: 285, endPoint x: 68, endPoint y: 272, distance: 58.9
click at [13, 284] on button "button" at bounding box center [14, 285] width 22 height 22
click at [14, 280] on button "button" at bounding box center [14, 285] width 22 height 22
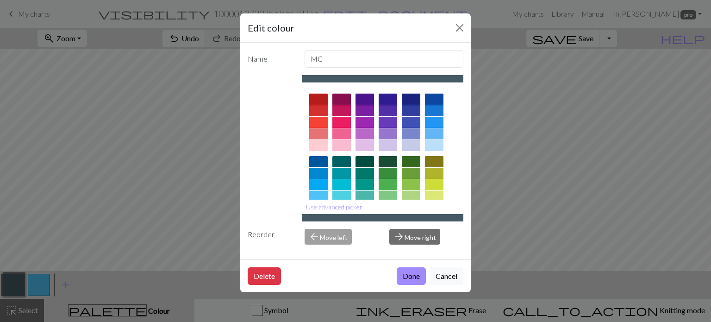
drag, startPoint x: 409, startPoint y: 279, endPoint x: 436, endPoint y: 293, distance: 30.2
click at [409, 279] on button "Done" at bounding box center [411, 276] width 29 height 18
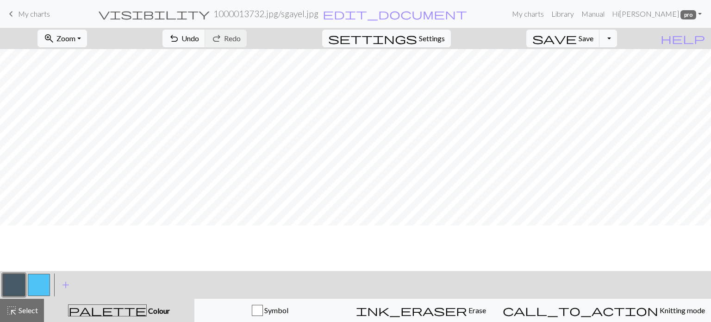
scroll to position [113, 0]
click at [39, 286] on button "button" at bounding box center [39, 285] width 22 height 22
drag, startPoint x: 15, startPoint y: 282, endPoint x: 75, endPoint y: 274, distance: 61.3
click at [39, 278] on div at bounding box center [26, 284] width 50 height 25
drag, startPoint x: 12, startPoint y: 283, endPoint x: 113, endPoint y: 266, distance: 101.8
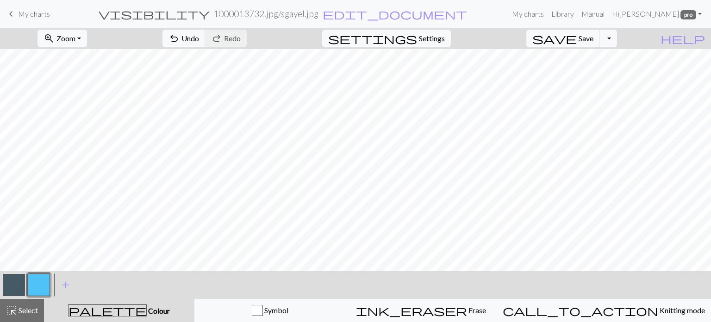
click at [18, 282] on button "button" at bounding box center [14, 285] width 22 height 22
drag, startPoint x: 39, startPoint y: 278, endPoint x: 107, endPoint y: 271, distance: 68.4
click at [40, 277] on button "button" at bounding box center [39, 285] width 22 height 22
click at [205, 40] on button "undo Undo Undo" at bounding box center [183, 39] width 43 height 18
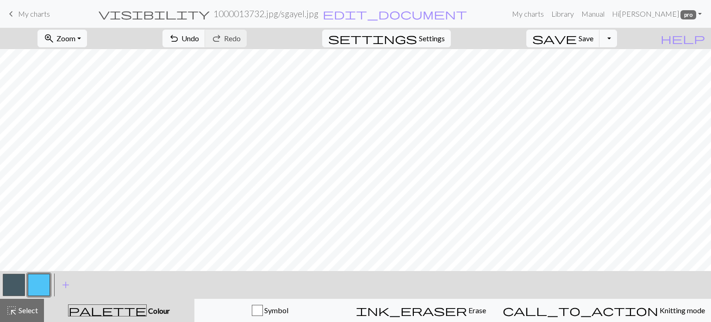
drag, startPoint x: 237, startPoint y: 35, endPoint x: 272, endPoint y: 38, distance: 35.8
click at [199, 35] on span "Undo" at bounding box center [190, 38] width 18 height 9
drag, startPoint x: 237, startPoint y: 35, endPoint x: 254, endPoint y: 39, distance: 17.7
click at [199, 35] on span "Undo" at bounding box center [190, 38] width 18 height 9
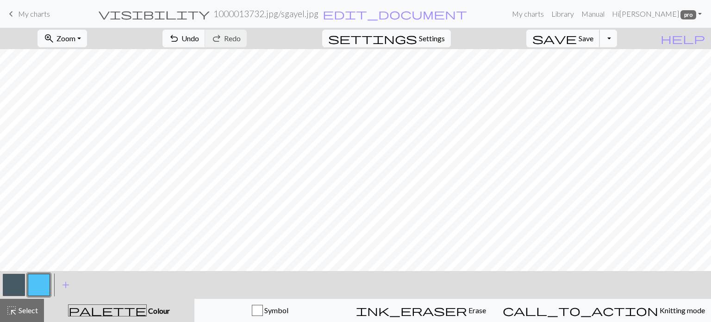
click at [593, 37] on span "Save" at bounding box center [586, 38] width 15 height 9
drag, startPoint x: 17, startPoint y: 286, endPoint x: 72, endPoint y: 271, distance: 57.7
click at [22, 285] on button "button" at bounding box center [14, 285] width 22 height 22
drag, startPoint x: 44, startPoint y: 285, endPoint x: 90, endPoint y: 277, distance: 46.6
click at [56, 282] on div "< > add Add a colour" at bounding box center [355, 285] width 711 height 28
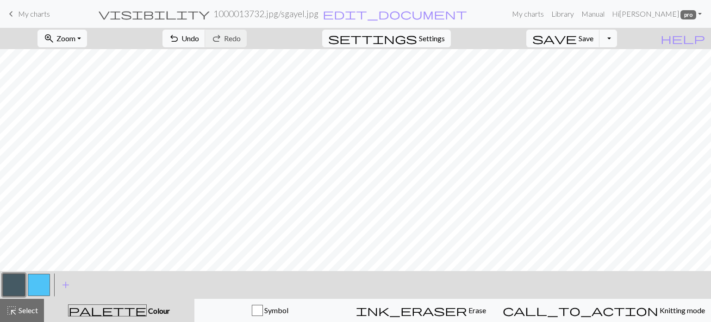
drag, startPoint x: 47, startPoint y: 285, endPoint x: 110, endPoint y: 266, distance: 65.9
click at [51, 284] on div "< > add Add a colour" at bounding box center [355, 285] width 711 height 28
click at [33, 285] on button "button" at bounding box center [39, 285] width 22 height 22
click at [11, 279] on button "button" at bounding box center [14, 285] width 22 height 22
drag, startPoint x: 36, startPoint y: 288, endPoint x: 164, endPoint y: 266, distance: 130.2
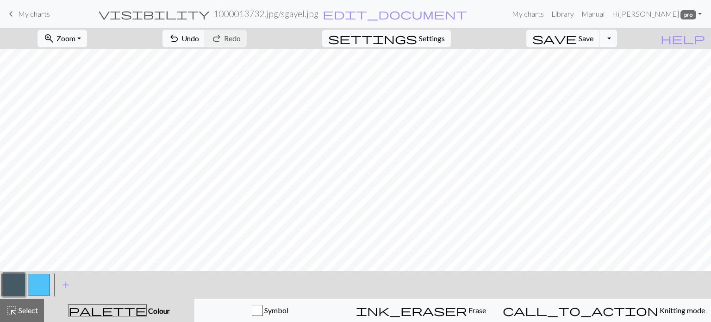
click at [43, 286] on button "button" at bounding box center [39, 285] width 22 height 22
drag, startPoint x: 15, startPoint y: 287, endPoint x: 91, endPoint y: 268, distance: 78.4
click at [18, 286] on button "button" at bounding box center [14, 285] width 22 height 22
drag, startPoint x: 43, startPoint y: 285, endPoint x: 126, endPoint y: 265, distance: 85.2
click at [48, 283] on button "button" at bounding box center [39, 285] width 22 height 22
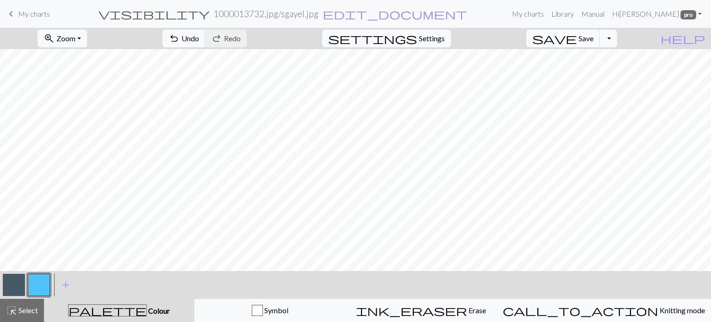
click at [17, 285] on button "button" at bounding box center [14, 285] width 22 height 22
click at [38, 289] on button "button" at bounding box center [39, 285] width 22 height 22
drag, startPoint x: 246, startPoint y: 35, endPoint x: 252, endPoint y: 36, distance: 5.6
click at [199, 36] on span "Undo" at bounding box center [190, 38] width 18 height 9
click at [12, 283] on button "button" at bounding box center [14, 285] width 22 height 22
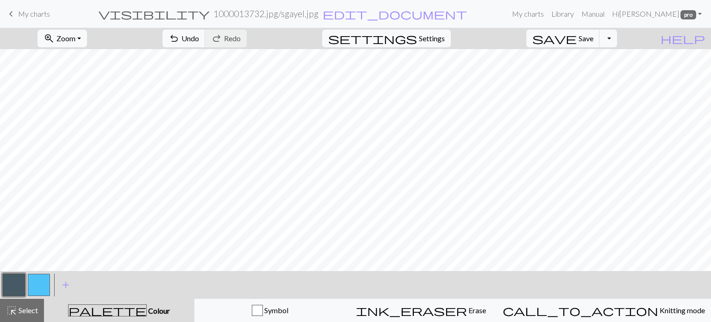
drag, startPoint x: 45, startPoint y: 285, endPoint x: 98, endPoint y: 264, distance: 56.3
click at [51, 283] on div at bounding box center [38, 284] width 25 height 25
drag, startPoint x: 38, startPoint y: 285, endPoint x: 74, endPoint y: 270, distance: 39.2
click at [49, 280] on button "button" at bounding box center [39, 285] width 22 height 22
drag, startPoint x: 17, startPoint y: 286, endPoint x: 56, endPoint y: 270, distance: 41.9
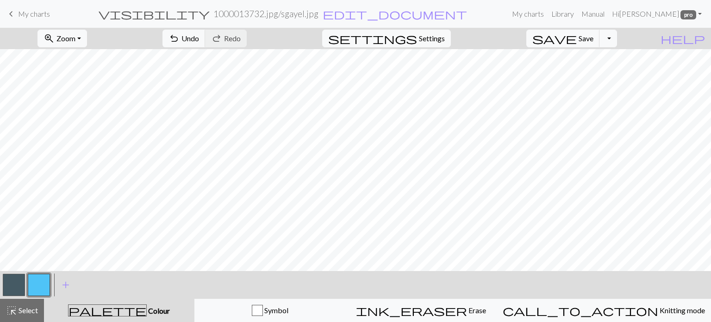
click at [20, 284] on button "button" at bounding box center [14, 285] width 22 height 22
drag, startPoint x: 45, startPoint y: 281, endPoint x: 68, endPoint y: 273, distance: 24.0
click at [48, 279] on button "button" at bounding box center [39, 285] width 22 height 22
click at [23, 282] on button "button" at bounding box center [14, 285] width 22 height 22
click at [41, 283] on button "button" at bounding box center [39, 285] width 22 height 22
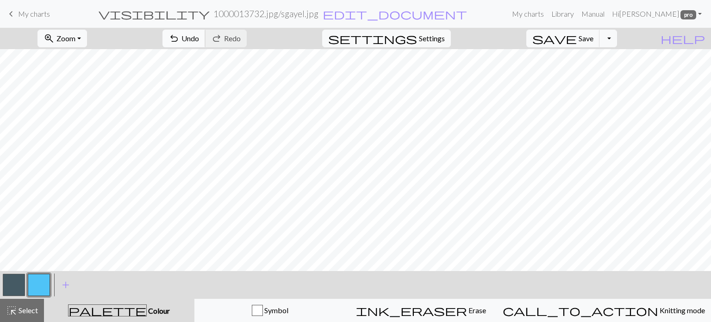
click at [180, 40] on span "undo" at bounding box center [173, 38] width 11 height 13
drag, startPoint x: 17, startPoint y: 285, endPoint x: 125, endPoint y: 274, distance: 109.3
click at [20, 284] on button "button" at bounding box center [14, 285] width 22 height 22
drag, startPoint x: 33, startPoint y: 280, endPoint x: 49, endPoint y: 280, distance: 15.7
click at [34, 280] on button "button" at bounding box center [39, 285] width 22 height 22
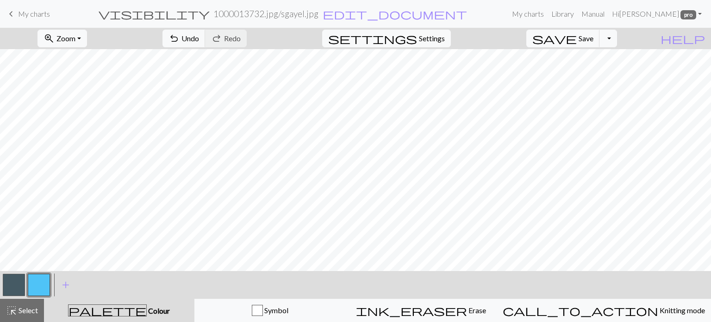
drag, startPoint x: 11, startPoint y: 286, endPoint x: 50, endPoint y: 279, distance: 39.7
click at [20, 284] on button "button" at bounding box center [14, 285] width 22 height 22
drag, startPoint x: 39, startPoint y: 281, endPoint x: 67, endPoint y: 270, distance: 29.3
click at [43, 279] on button "button" at bounding box center [39, 285] width 22 height 22
drag, startPoint x: 8, startPoint y: 285, endPoint x: 64, endPoint y: 277, distance: 56.6
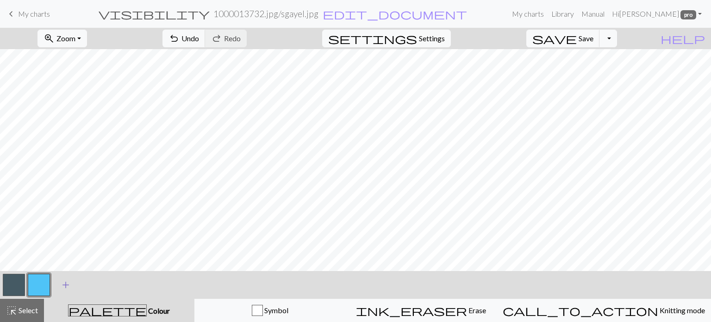
click at [20, 282] on button "button" at bounding box center [14, 285] width 22 height 22
drag, startPoint x: 39, startPoint y: 284, endPoint x: 110, endPoint y: 266, distance: 73.1
click at [43, 283] on button "button" at bounding box center [39, 285] width 22 height 22
click at [199, 43] on span "Undo" at bounding box center [190, 38] width 18 height 9
drag, startPoint x: 10, startPoint y: 290, endPoint x: 30, endPoint y: 276, distance: 23.9
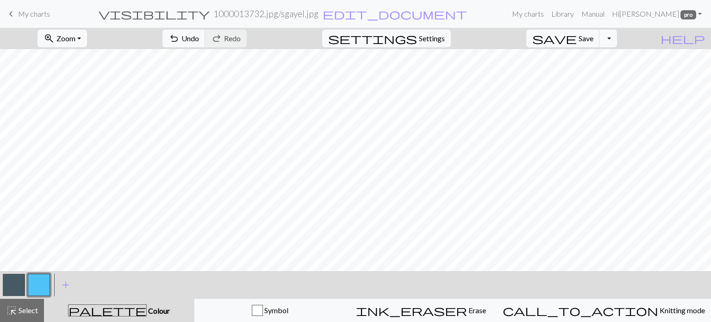
click at [15, 286] on button "button" at bounding box center [14, 285] width 22 height 22
click at [41, 282] on button "button" at bounding box center [39, 285] width 22 height 22
click at [199, 37] on span "Undo" at bounding box center [190, 38] width 18 height 9
drag, startPoint x: 237, startPoint y: 39, endPoint x: 295, endPoint y: 38, distance: 57.9
click at [199, 39] on span "Undo" at bounding box center [190, 38] width 18 height 9
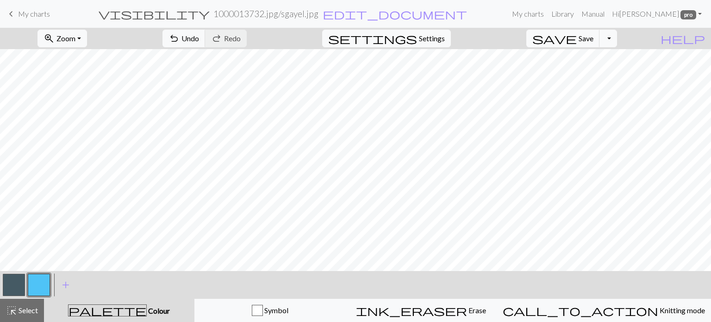
drag, startPoint x: 8, startPoint y: 286, endPoint x: 30, endPoint y: 266, distance: 29.5
click at [11, 283] on button "button" at bounding box center [14, 285] width 22 height 22
drag, startPoint x: 27, startPoint y: 277, endPoint x: 47, endPoint y: 264, distance: 24.1
click at [29, 275] on div at bounding box center [38, 284] width 25 height 25
drag, startPoint x: 44, startPoint y: 284, endPoint x: 61, endPoint y: 264, distance: 26.6
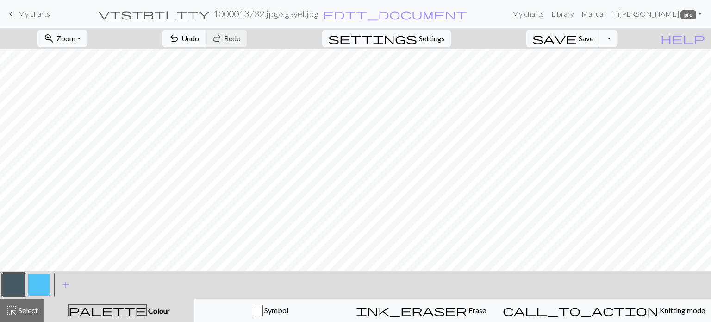
click at [46, 281] on button "button" at bounding box center [39, 285] width 22 height 22
click at [593, 38] on span "Save" at bounding box center [586, 38] width 15 height 9
click at [593, 37] on span "Save" at bounding box center [586, 38] width 15 height 9
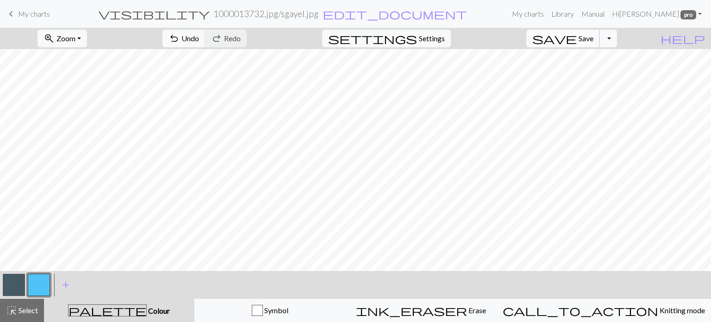
click at [593, 37] on span "Save" at bounding box center [586, 38] width 15 height 9
drag, startPoint x: 18, startPoint y: 281, endPoint x: 33, endPoint y: 272, distance: 18.5
click at [29, 274] on div at bounding box center [26, 284] width 50 height 25
drag, startPoint x: 9, startPoint y: 281, endPoint x: 43, endPoint y: 268, distance: 36.2
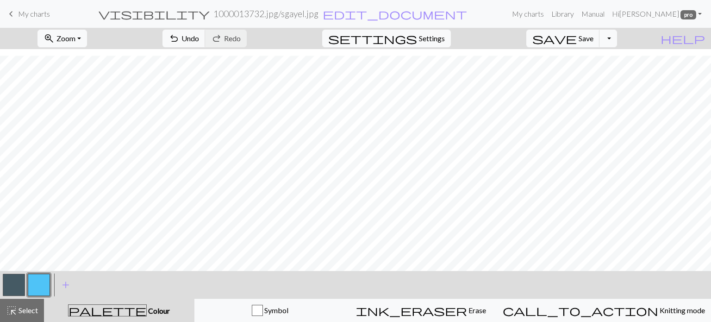
click at [43, 268] on div "zoom_in Zoom Zoom Fit all Fit width Fit height 50% 100% 150% 200% undo Undo Und…" at bounding box center [355, 175] width 711 height 294
click at [19, 284] on button "button" at bounding box center [14, 285] width 22 height 22
drag, startPoint x: 43, startPoint y: 281, endPoint x: 62, endPoint y: 272, distance: 21.5
click at [46, 279] on button "button" at bounding box center [39, 285] width 22 height 22
drag, startPoint x: 20, startPoint y: 288, endPoint x: 49, endPoint y: 274, distance: 32.3
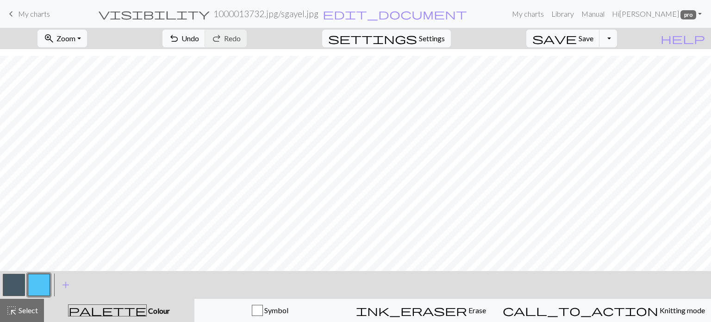
click at [20, 288] on button "button" at bounding box center [14, 285] width 22 height 22
click at [31, 284] on button "button" at bounding box center [39, 285] width 22 height 22
drag, startPoint x: 10, startPoint y: 281, endPoint x: 38, endPoint y: 276, distance: 28.2
click at [11, 281] on button "button" at bounding box center [14, 285] width 22 height 22
click at [30, 278] on button "button" at bounding box center [39, 285] width 22 height 22
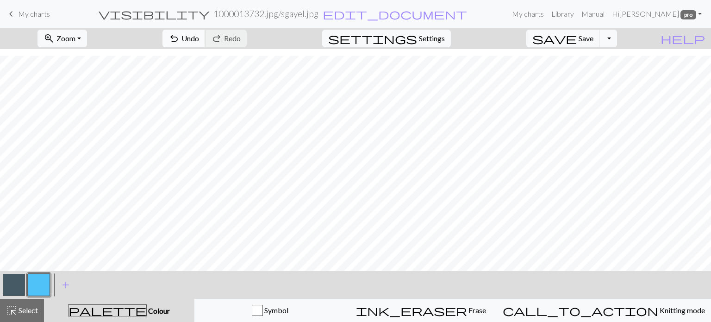
click at [180, 42] on span "undo" at bounding box center [173, 38] width 11 height 13
drag, startPoint x: 13, startPoint y: 283, endPoint x: 29, endPoint y: 272, distance: 19.3
click at [15, 282] on button "button" at bounding box center [14, 285] width 22 height 22
click at [35, 284] on button "button" at bounding box center [39, 285] width 22 height 22
drag, startPoint x: 15, startPoint y: 290, endPoint x: 31, endPoint y: 280, distance: 18.7
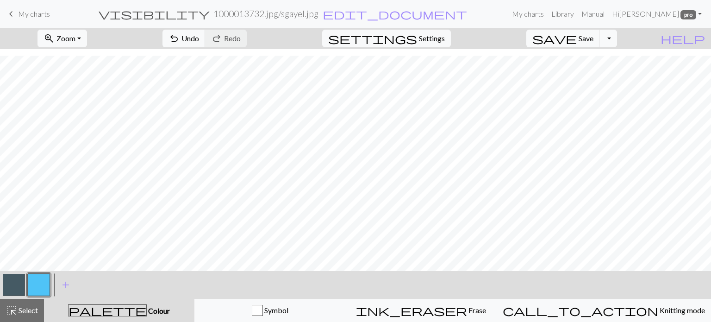
click at [17, 289] on button "button" at bounding box center [14, 285] width 22 height 22
click at [36, 278] on button "button" at bounding box center [39, 285] width 22 height 22
drag, startPoint x: 20, startPoint y: 286, endPoint x: 56, endPoint y: 265, distance: 41.0
click at [24, 283] on button "button" at bounding box center [14, 285] width 22 height 22
drag, startPoint x: 35, startPoint y: 288, endPoint x: 45, endPoint y: 283, distance: 11.6
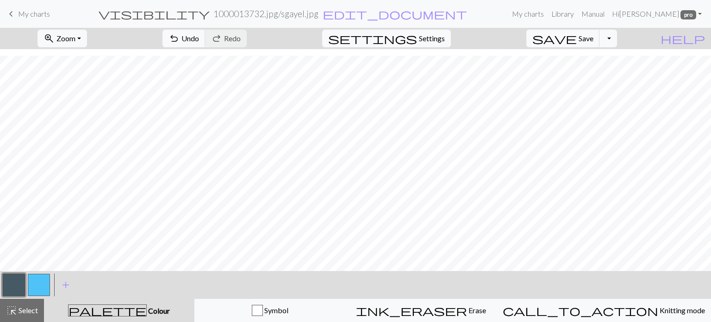
click at [37, 288] on button "button" at bounding box center [39, 285] width 22 height 22
click at [199, 38] on span "Undo" at bounding box center [190, 38] width 18 height 9
click at [180, 38] on span "undo" at bounding box center [173, 38] width 11 height 13
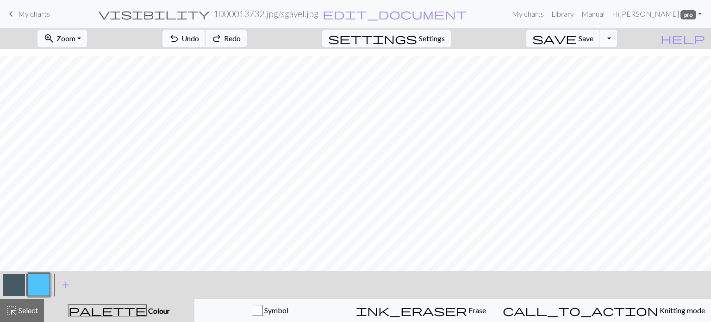
click at [180, 37] on span "undo" at bounding box center [173, 38] width 11 height 13
click at [13, 282] on button "button" at bounding box center [14, 285] width 22 height 22
drag, startPoint x: 35, startPoint y: 285, endPoint x: 96, endPoint y: 264, distance: 64.4
click at [36, 284] on button "button" at bounding box center [39, 285] width 22 height 22
click at [7, 286] on button "button" at bounding box center [14, 285] width 22 height 22
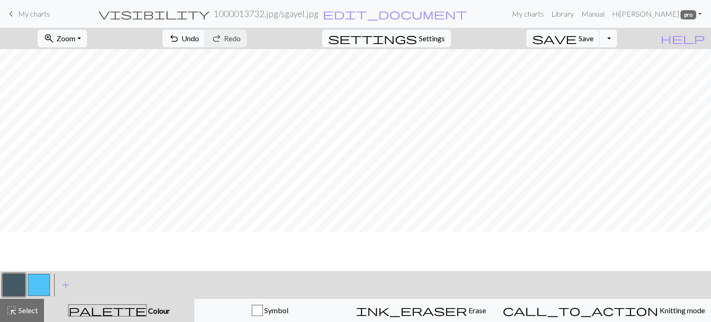
scroll to position [160, 0]
click at [31, 285] on button "button" at bounding box center [39, 285] width 22 height 22
drag, startPoint x: 16, startPoint y: 284, endPoint x: 53, endPoint y: 271, distance: 39.4
click at [19, 283] on button "button" at bounding box center [14, 285] width 22 height 22
click at [38, 277] on button "button" at bounding box center [39, 285] width 22 height 22
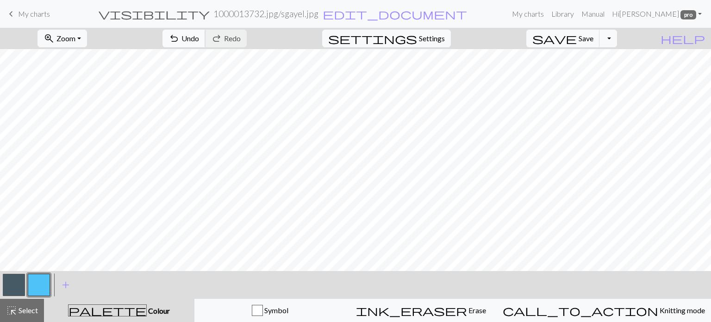
click at [199, 39] on span "Undo" at bounding box center [190, 38] width 18 height 9
click at [199, 40] on span "Undo" at bounding box center [190, 38] width 18 height 9
click at [199, 38] on span "Undo" at bounding box center [190, 38] width 18 height 9
click at [180, 38] on span "undo" at bounding box center [173, 38] width 11 height 13
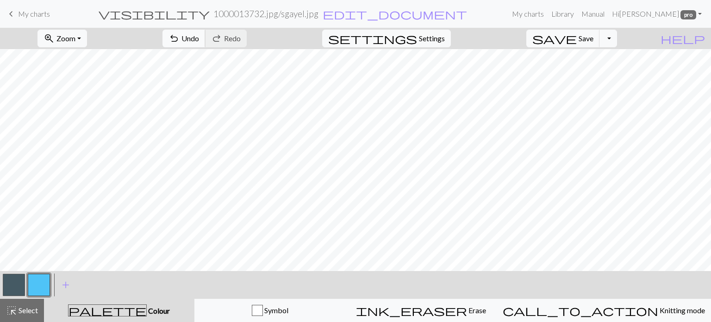
click at [199, 40] on span "Undo" at bounding box center [190, 38] width 18 height 9
click at [180, 40] on span "undo" at bounding box center [173, 38] width 11 height 13
drag, startPoint x: 11, startPoint y: 283, endPoint x: 37, endPoint y: 267, distance: 30.8
click at [13, 283] on button "button" at bounding box center [14, 285] width 22 height 22
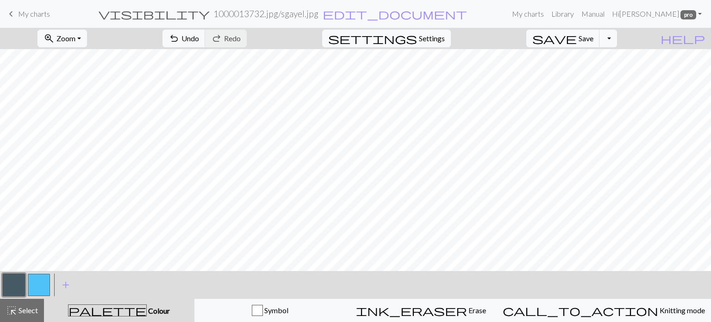
click at [15, 279] on button "button" at bounding box center [14, 285] width 22 height 22
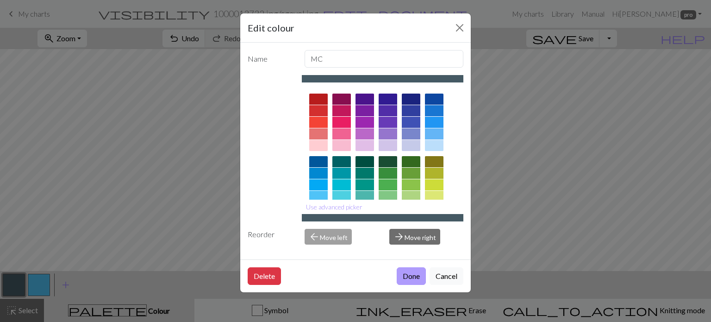
click at [416, 274] on button "Done" at bounding box center [411, 276] width 29 height 18
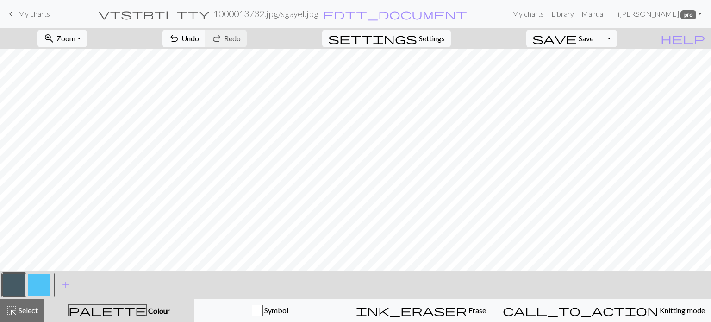
drag, startPoint x: 35, startPoint y: 281, endPoint x: 45, endPoint y: 271, distance: 14.1
click at [37, 279] on button "button" at bounding box center [39, 285] width 22 height 22
drag, startPoint x: 15, startPoint y: 282, endPoint x: 40, endPoint y: 267, distance: 29.9
click at [15, 281] on button "button" at bounding box center [14, 285] width 22 height 22
click at [36, 288] on button "button" at bounding box center [39, 285] width 22 height 22
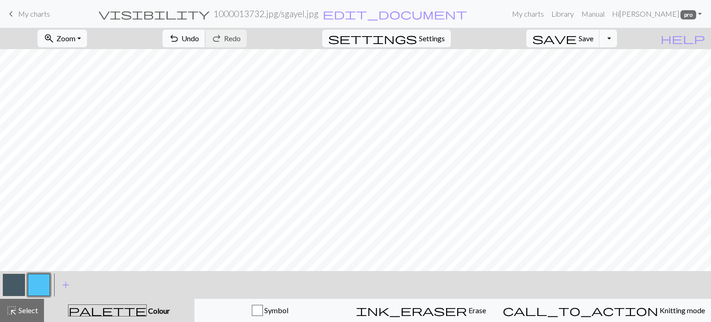
click at [199, 34] on span "Undo" at bounding box center [190, 38] width 18 height 9
click at [199, 36] on span "Undo" at bounding box center [190, 38] width 18 height 9
click at [199, 37] on span "Undo" at bounding box center [190, 38] width 18 height 9
click at [199, 38] on span "Undo" at bounding box center [190, 38] width 18 height 9
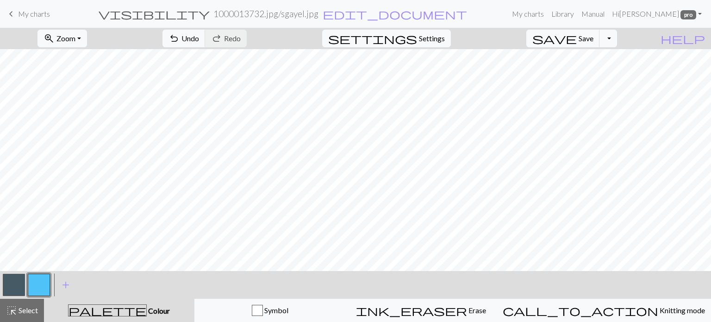
drag, startPoint x: 19, startPoint y: 283, endPoint x: 38, endPoint y: 272, distance: 22.6
click at [21, 282] on button "button" at bounding box center [14, 285] width 22 height 22
drag, startPoint x: 36, startPoint y: 283, endPoint x: 41, endPoint y: 279, distance: 6.3
click at [39, 280] on button "button" at bounding box center [39, 285] width 22 height 22
click at [593, 37] on span "Save" at bounding box center [586, 38] width 15 height 9
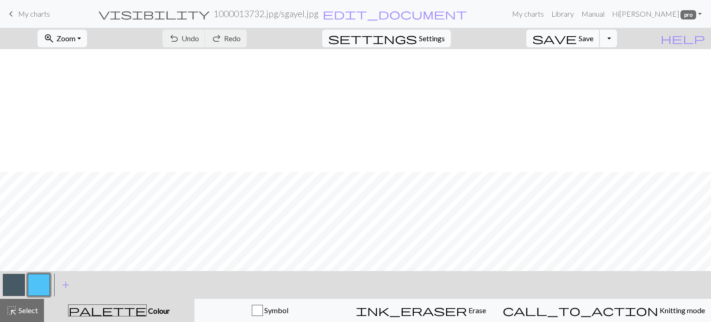
scroll to position [185, 0]
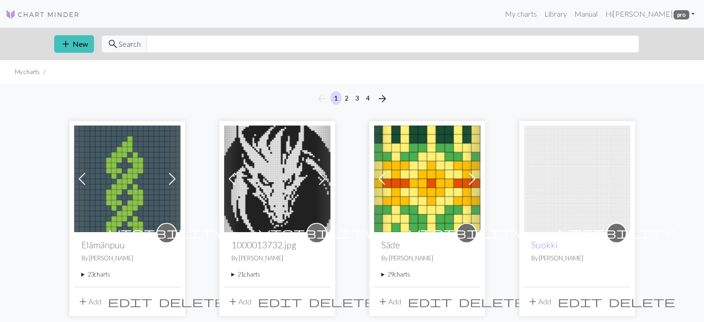
click at [82, 274] on summary "23 charts" at bounding box center [127, 274] width 92 height 9
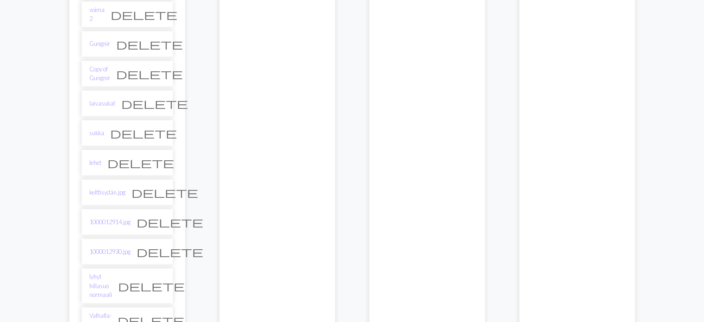
scroll to position [648, 0]
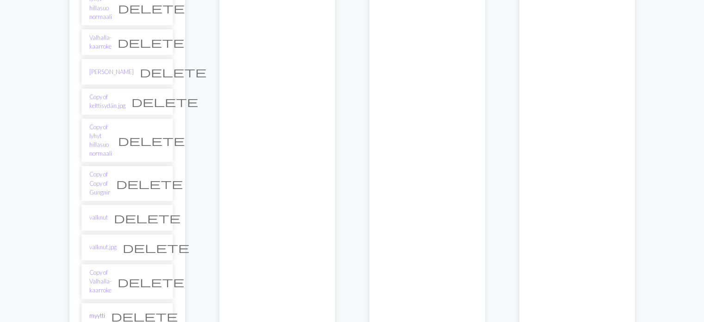
click at [95, 311] on link "myytti" at bounding box center [97, 315] width 16 height 9
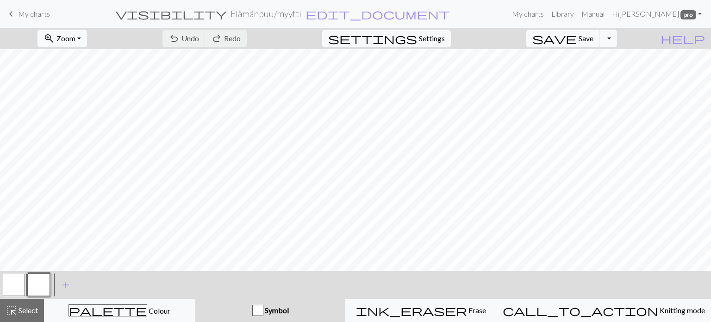
click at [55, 40] on span "zoom_in" at bounding box center [49, 38] width 11 height 13
click at [73, 60] on button "Fit all" at bounding box center [74, 58] width 73 height 15
click at [41, 18] on span "My charts" at bounding box center [34, 13] width 32 height 9
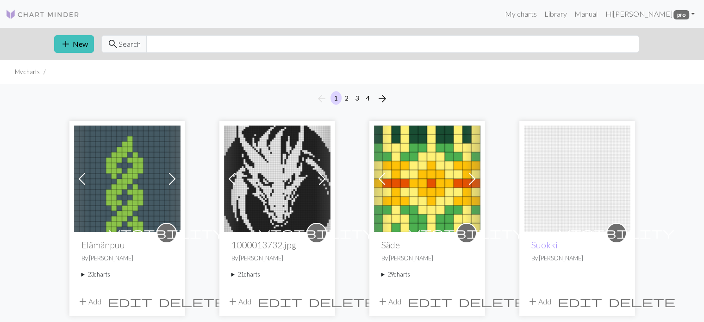
click at [233, 272] on summary "21 charts" at bounding box center [277, 274] width 92 height 9
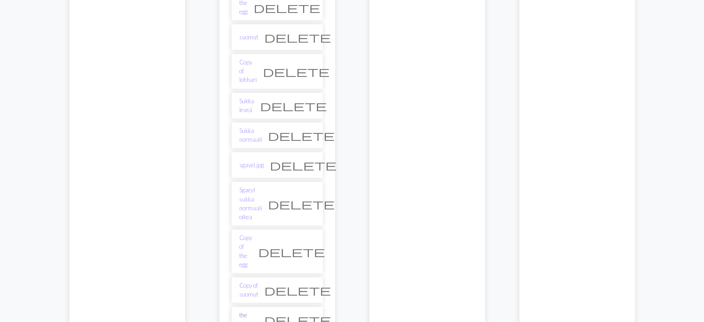
scroll to position [602, 0]
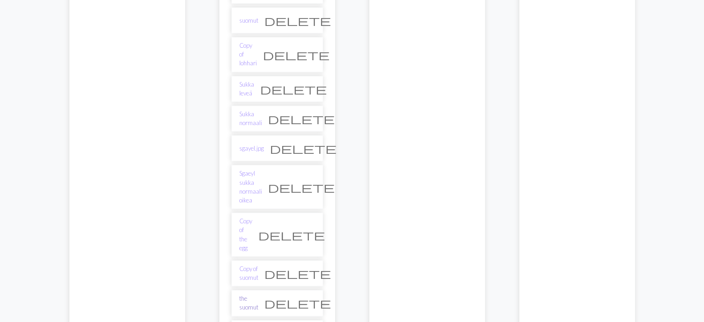
click at [252, 294] on link "the suomut" at bounding box center [248, 303] width 19 height 18
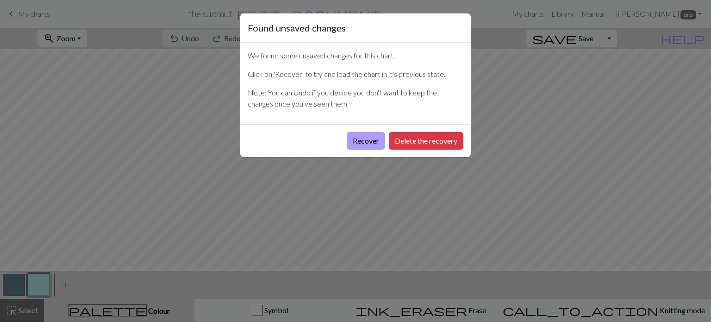
click at [366, 141] on button "Recover" at bounding box center [366, 141] width 38 height 18
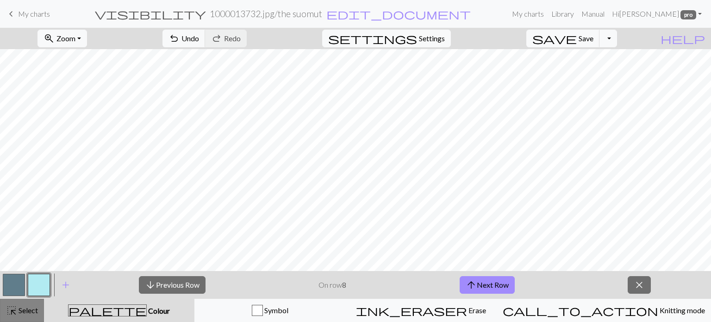
click at [32, 306] on span "Select" at bounding box center [27, 309] width 21 height 9
click at [147, 311] on span "Colour" at bounding box center [158, 310] width 23 height 9
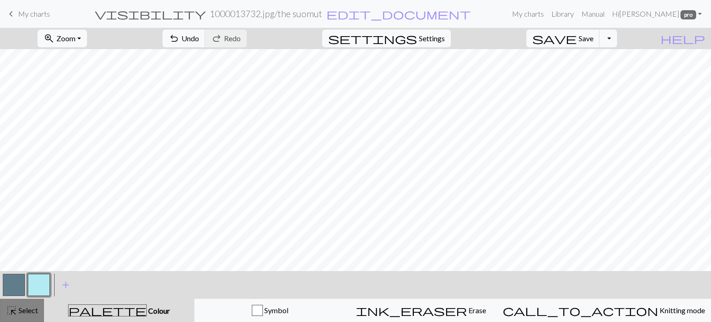
click at [19, 314] on span "Select" at bounding box center [27, 309] width 21 height 9
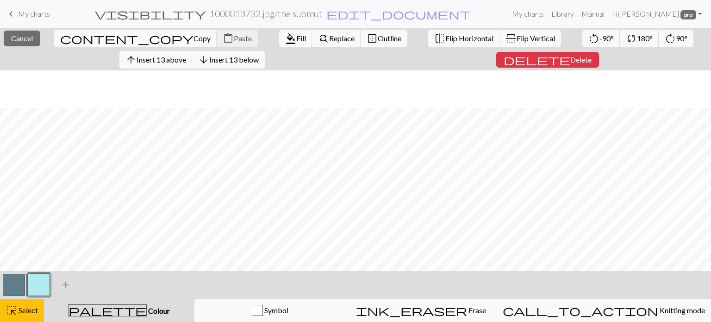
scroll to position [70, 0]
click at [517, 37] on span "Flip Vertical" at bounding box center [536, 38] width 38 height 9
click at [16, 315] on span "highlight_alt" at bounding box center [11, 310] width 11 height 13
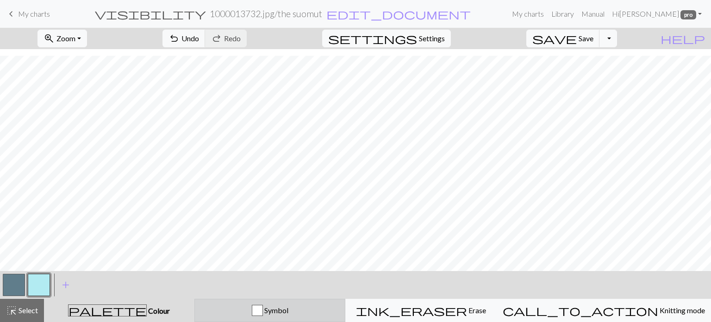
scroll to position [49, 0]
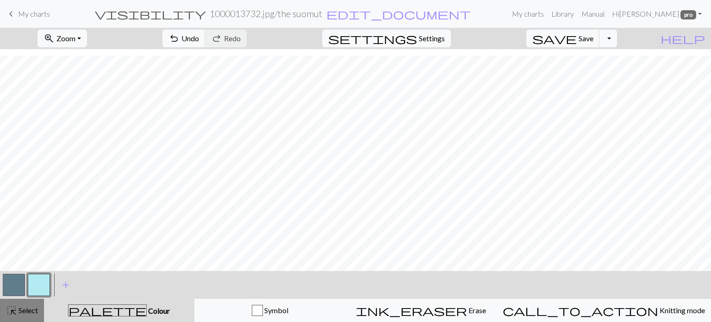
click at [25, 312] on span "Select" at bounding box center [27, 309] width 21 height 9
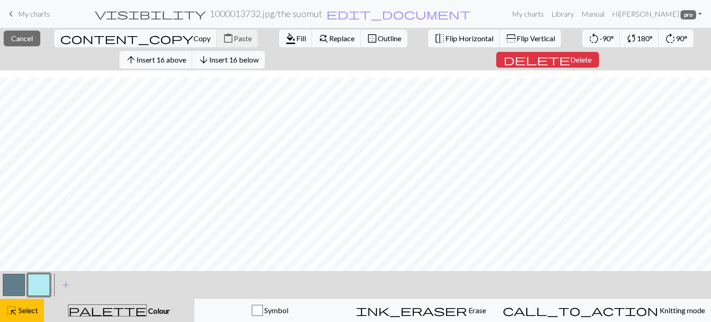
scroll to position [70, 0]
click at [193, 38] on span "Copy" at bounding box center [201, 38] width 17 height 9
click at [234, 34] on span "Paste" at bounding box center [243, 38] width 18 height 9
click at [15, 309] on span "highlight_alt" at bounding box center [11, 310] width 11 height 13
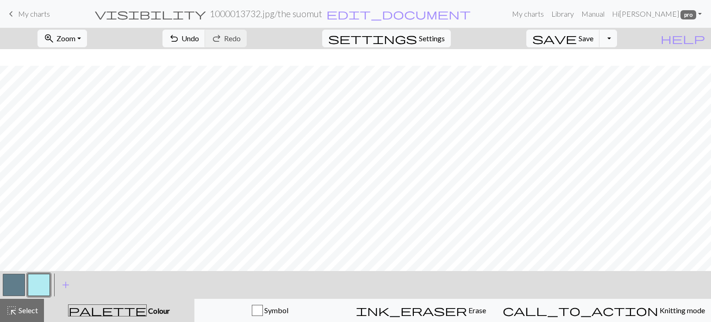
scroll to position [49, 0]
click at [11, 285] on button "button" at bounding box center [14, 285] width 22 height 22
drag, startPoint x: 31, startPoint y: 283, endPoint x: 75, endPoint y: 282, distance: 44.0
click at [32, 282] on button "button" at bounding box center [39, 285] width 22 height 22
click at [205, 37] on button "undo Undo Undo" at bounding box center [183, 39] width 43 height 18
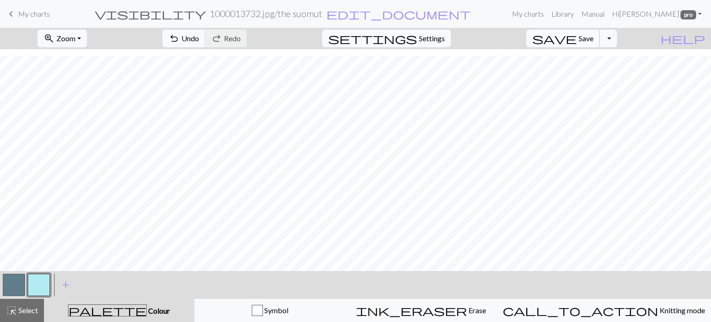
click at [593, 40] on span "Save" at bounding box center [586, 38] width 15 height 9
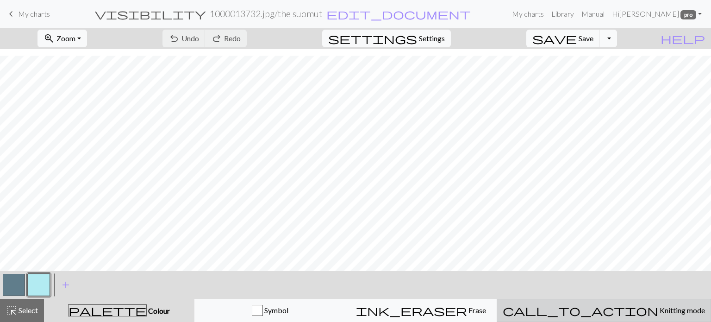
click at [658, 312] on span "Knitting mode" at bounding box center [681, 309] width 47 height 9
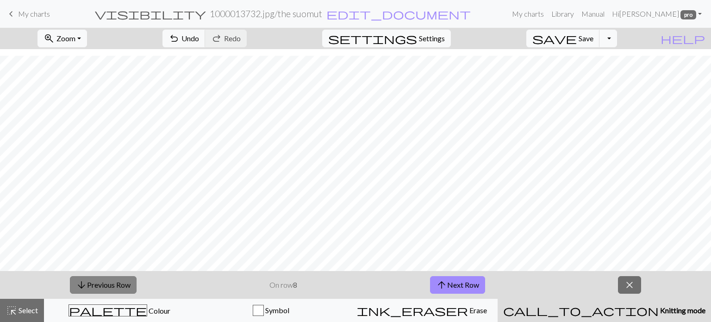
click at [98, 283] on button "arrow_downward Previous Row" at bounding box center [103, 285] width 67 height 18
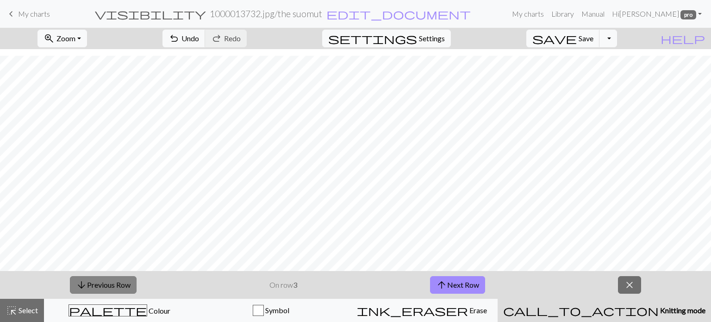
click at [96, 283] on button "arrow_downward Previous Row" at bounding box center [103, 285] width 67 height 18
click at [454, 278] on button "arrow_upward Next Row" at bounding box center [457, 285] width 55 height 18
click at [452, 284] on button "arrow_upward Next Row" at bounding box center [457, 285] width 55 height 18
click at [466, 287] on button "arrow_upward Next Row" at bounding box center [457, 285] width 55 height 18
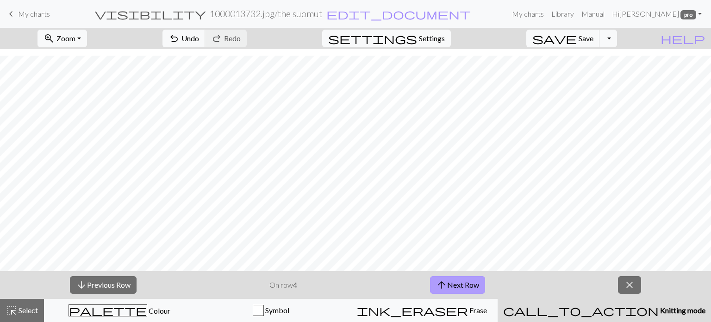
click at [464, 282] on button "arrow_upward Next Row" at bounding box center [457, 285] width 55 height 18
click at [462, 283] on button "arrow_upward Next Row" at bounding box center [457, 285] width 55 height 18
click at [451, 294] on div "arrow_downward Previous Row On row 6 arrow_upward Next Row close" at bounding box center [355, 285] width 711 height 28
click at [462, 284] on button "arrow_upward Next Row" at bounding box center [457, 285] width 55 height 18
click at [458, 284] on button "arrow_upward Next Row" at bounding box center [457, 285] width 55 height 18
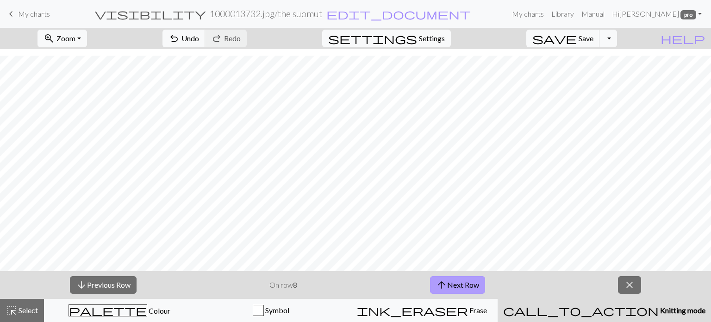
click at [460, 283] on button "arrow_upward Next Row" at bounding box center [457, 285] width 55 height 18
click at [460, 283] on button "arrow_upward Next Row" at bounding box center [458, 285] width 55 height 18
